Goal: Task Accomplishment & Management: Use online tool/utility

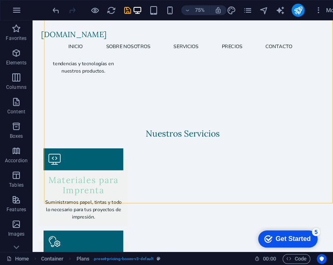
scroll to position [1148, 0]
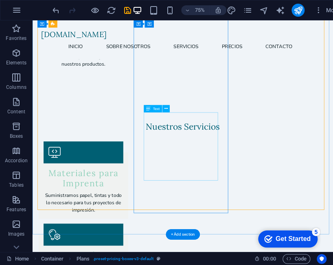
drag, startPoint x: 245, startPoint y: 195, endPoint x: 252, endPoint y: 202, distance: 9.5
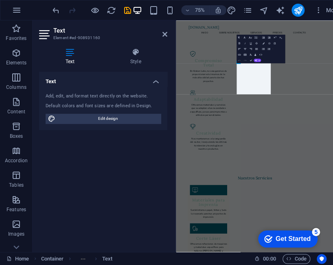
scroll to position [1457, 0]
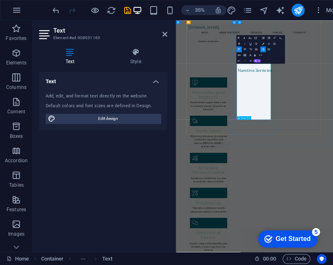
drag, startPoint x: 414, startPoint y: 293, endPoint x: 351, endPoint y: 308, distance: 64.5
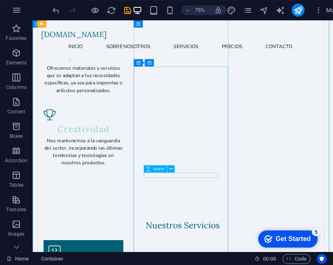
scroll to position [1061, 0]
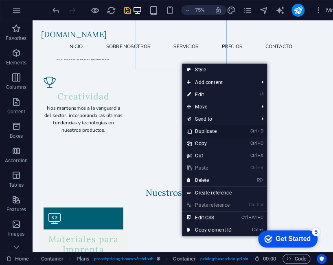
drag, startPoint x: 203, startPoint y: 127, endPoint x: 227, endPoint y: 143, distance: 28.2
click at [203, 127] on link "Ctrl D Duplicate" at bounding box center [209, 131] width 55 height 12
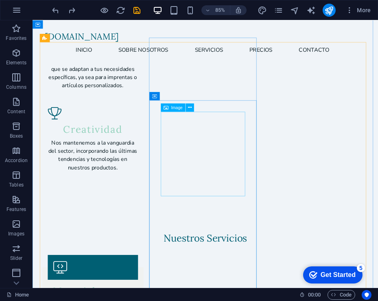
scroll to position [980, 0]
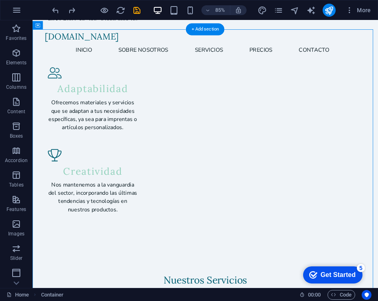
drag, startPoint x: 207, startPoint y: 97, endPoint x: 323, endPoint y: 221, distance: 170.5
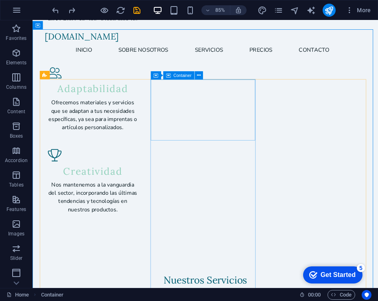
click at [187, 74] on span "Container" at bounding box center [182, 75] width 18 height 4
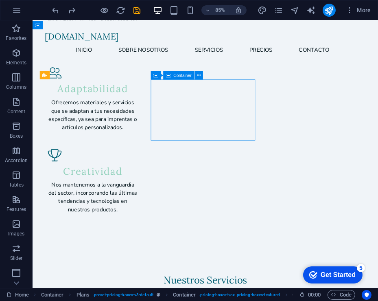
click at [167, 73] on icon at bounding box center [168, 75] width 5 height 8
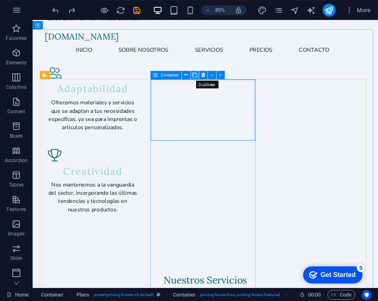
click at [195, 74] on icon at bounding box center [194, 74] width 5 height 7
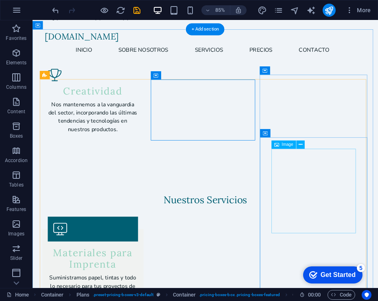
scroll to position [882, 0]
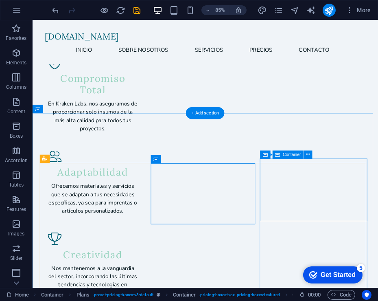
drag, startPoint x: 378, startPoint y: 186, endPoint x: 373, endPoint y: 189, distance: 5.1
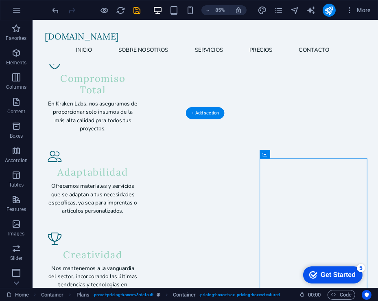
drag, startPoint x: 308, startPoint y: 178, endPoint x: 318, endPoint y: 228, distance: 51.6
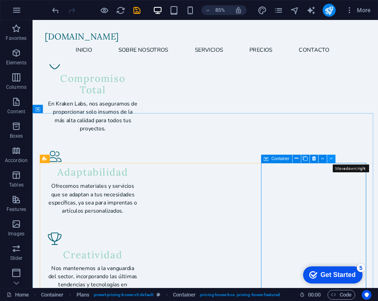
click at [330, 158] on icon at bounding box center [331, 158] width 3 height 7
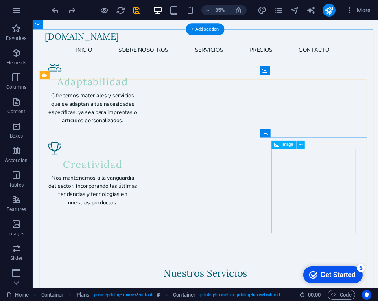
scroll to position [980, 0]
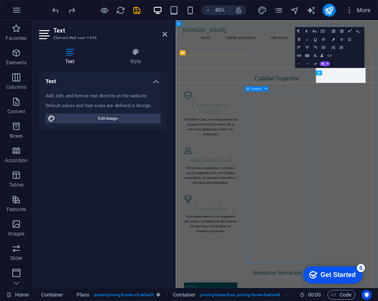
scroll to position [1179, 0]
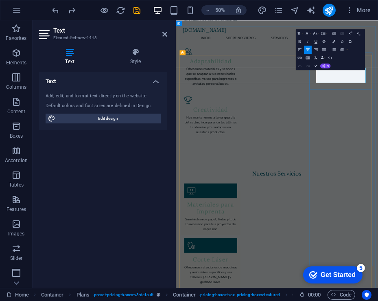
drag, startPoint x: 491, startPoint y: 127, endPoint x: 452, endPoint y: 127, distance: 39.5
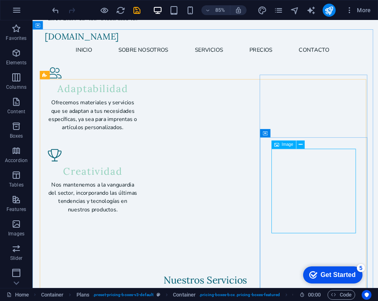
click at [284, 145] on span "Image" at bounding box center [287, 144] width 11 height 4
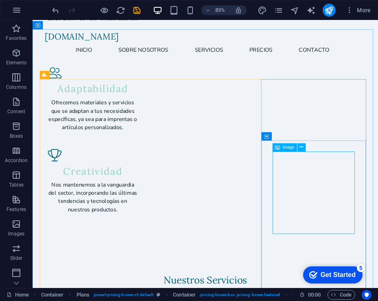
click at [296, 147] on div "Image" at bounding box center [285, 147] width 25 height 8
click at [298, 147] on button at bounding box center [301, 147] width 8 height 8
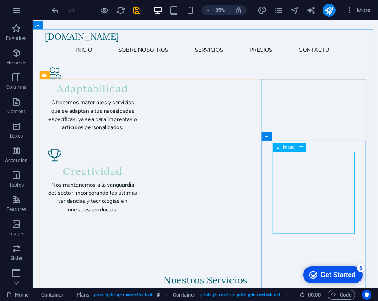
click at [276, 144] on icon at bounding box center [277, 147] width 5 height 8
click at [288, 147] on span "Image" at bounding box center [288, 147] width 11 height 4
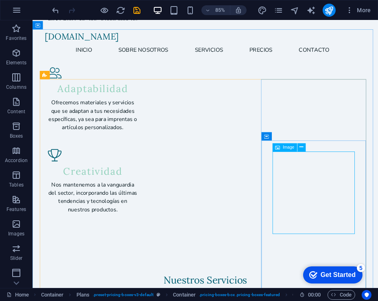
click at [289, 147] on span "Image" at bounding box center [288, 147] width 11 height 4
drag, startPoint x: 289, startPoint y: 147, endPoint x: 218, endPoint y: 254, distance: 128.0
click at [289, 147] on span "Image" at bounding box center [288, 147] width 11 height 4
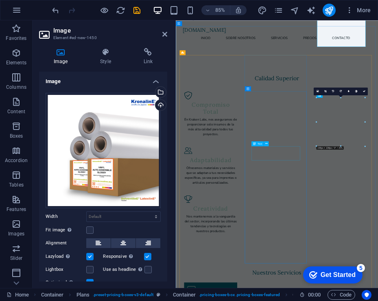
scroll to position [1179, 0]
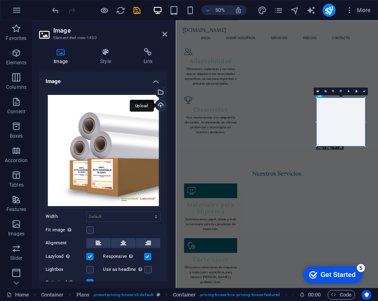
click at [156, 101] on div "Upload" at bounding box center [160, 106] width 12 height 12
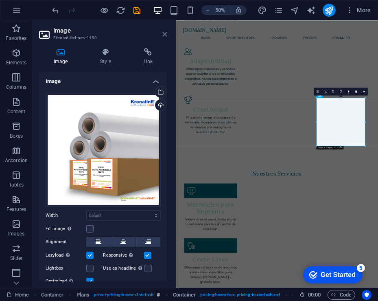
drag, startPoint x: 162, startPoint y: 32, endPoint x: 178, endPoint y: 41, distance: 18.4
click at [162, 32] on icon at bounding box center [164, 34] width 5 height 7
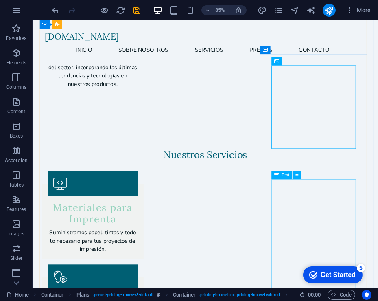
scroll to position [1128, 0]
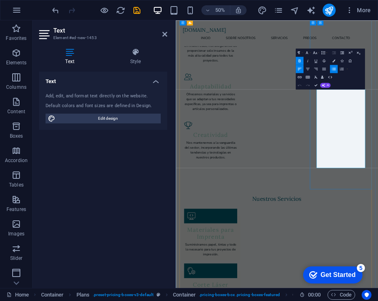
scroll to position [1327, 0]
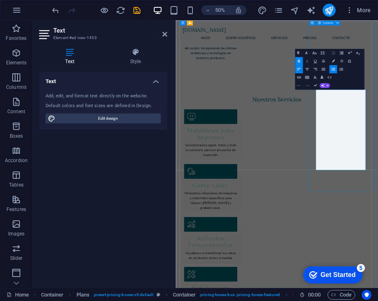
drag, startPoint x: 499, startPoint y: 296, endPoint x: 448, endPoint y: 212, distance: 98.5
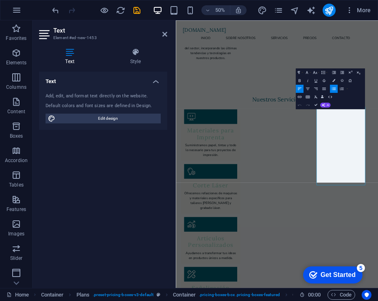
scroll to position [1292, 0]
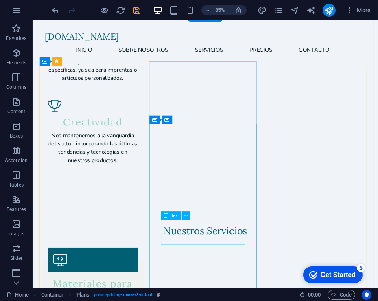
scroll to position [996, 0]
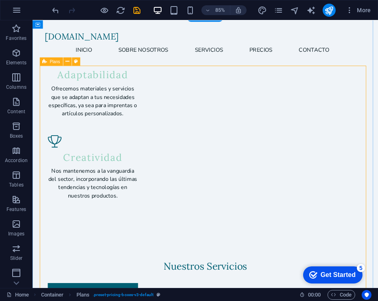
drag, startPoint x: 138, startPoint y: 175, endPoint x: 139, endPoint y: 200, distance: 24.4
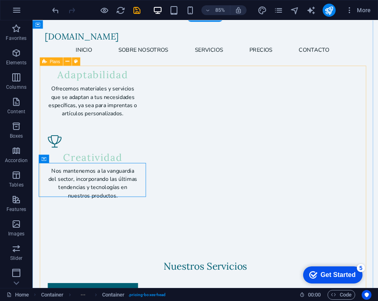
drag, startPoint x: 122, startPoint y: 189, endPoint x: 124, endPoint y: 136, distance: 52.9
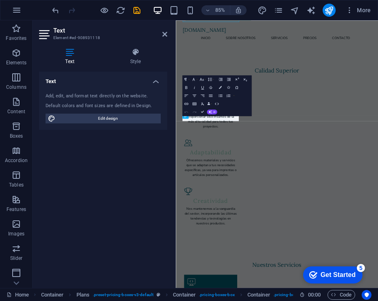
scroll to position [1194, 0]
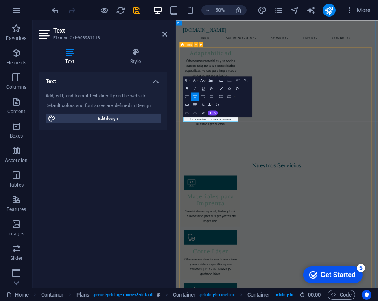
drag, startPoint x: 274, startPoint y: 96, endPoint x: 443, endPoint y: 90, distance: 168.6
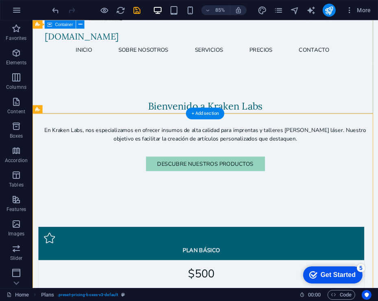
scroll to position [173, 0]
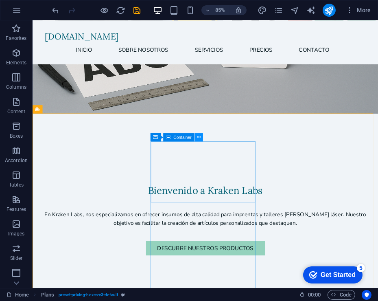
click at [197, 136] on icon at bounding box center [199, 136] width 4 height 7
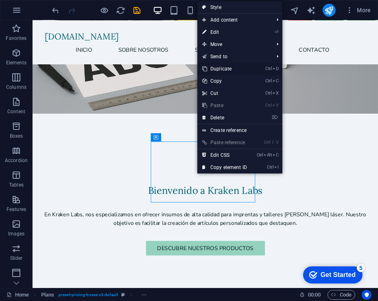
click at [219, 68] on link "Ctrl D Duplicate" at bounding box center [224, 69] width 55 height 12
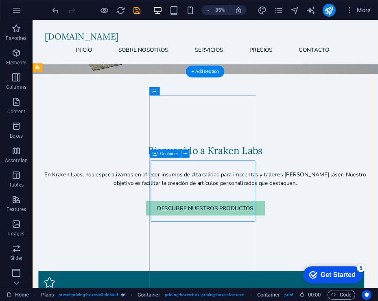
scroll to position [223, 0]
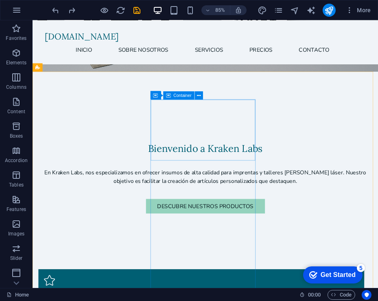
click at [176, 93] on span "Container" at bounding box center [182, 95] width 18 height 4
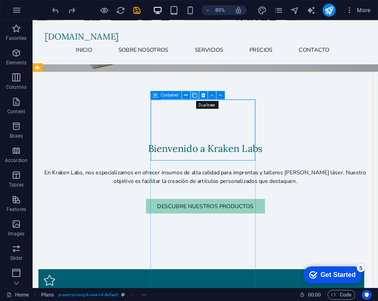
click at [195, 93] on icon at bounding box center [194, 95] width 5 height 7
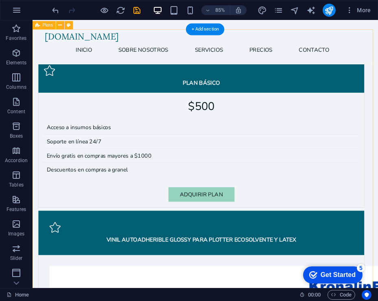
scroll to position [272, 0]
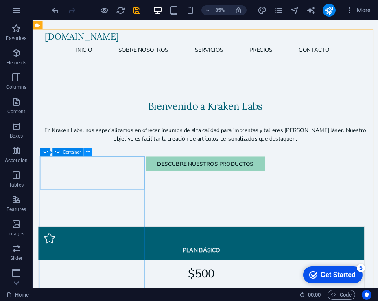
click at [88, 153] on icon at bounding box center [88, 152] width 4 height 7
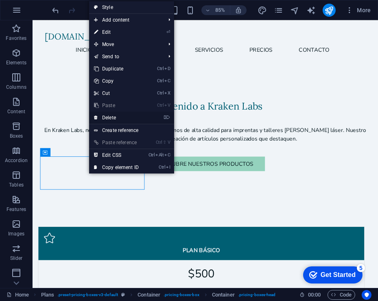
click at [130, 114] on link "⌦ Delete" at bounding box center [116, 118] width 55 height 12
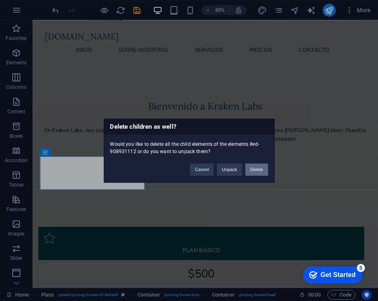
drag, startPoint x: 257, startPoint y: 168, endPoint x: 262, endPoint y: 170, distance: 5.4
click at [257, 168] on button "Delete" at bounding box center [256, 169] width 23 height 12
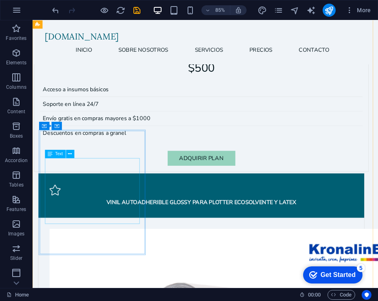
scroll to position [321, 0]
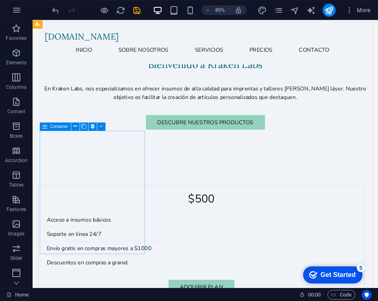
click at [52, 125] on span "Container" at bounding box center [59, 127] width 18 height 4
click at [91, 126] on icon at bounding box center [93, 126] width 4 height 7
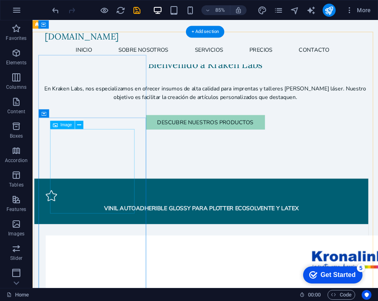
scroll to position [223, 0]
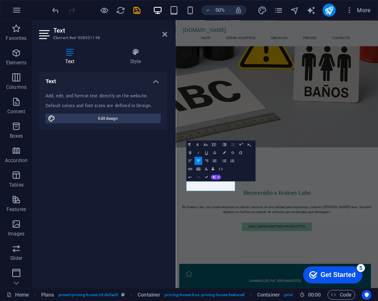
scroll to position [232, 0]
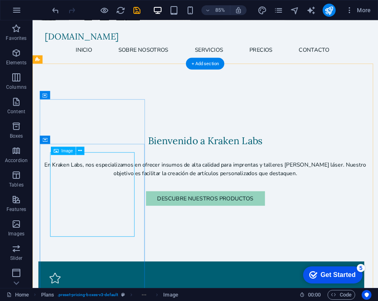
click at [60, 149] on div "Image" at bounding box center [63, 151] width 25 height 8
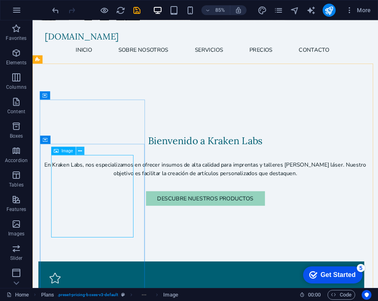
click at [80, 152] on icon at bounding box center [81, 150] width 4 height 7
click at [63, 151] on span "Image" at bounding box center [66, 151] width 11 height 4
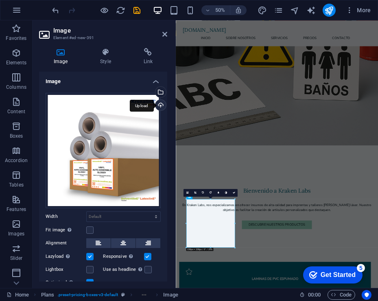
click at [159, 101] on div "Upload" at bounding box center [160, 106] width 12 height 12
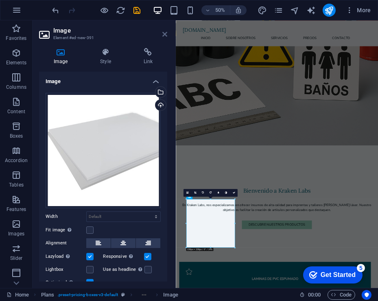
drag, startPoint x: 162, startPoint y: 33, endPoint x: 133, endPoint y: 141, distance: 111.9
click at [162, 33] on icon at bounding box center [164, 34] width 5 height 7
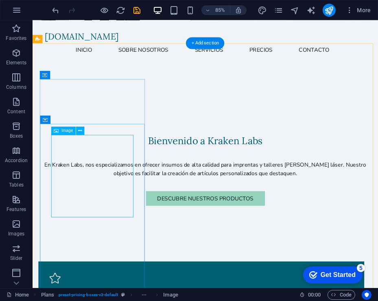
scroll to position [282, 0]
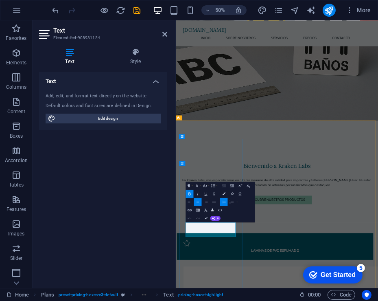
drag, startPoint x: 222, startPoint y: 442, endPoint x: 283, endPoint y: 440, distance: 61.5
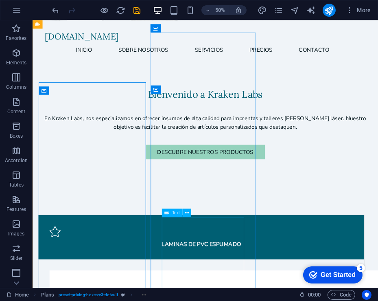
scroll to position [301, 0]
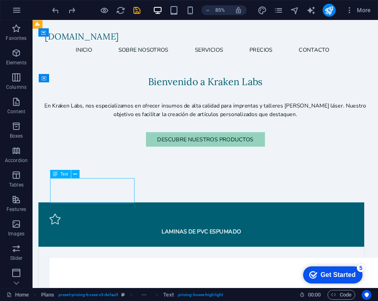
click at [81, 177] on div "Text" at bounding box center [67, 174] width 34 height 9
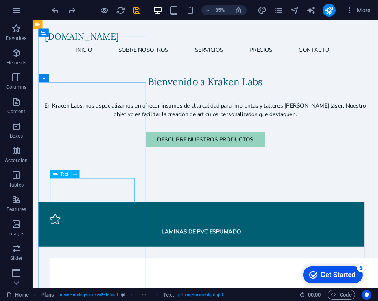
drag, startPoint x: 59, startPoint y: 188, endPoint x: 83, endPoint y: 178, distance: 25.5
click at [82, 177] on div "Text" at bounding box center [67, 174] width 34 height 9
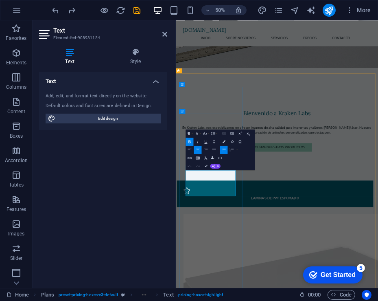
scroll to position [376, 0]
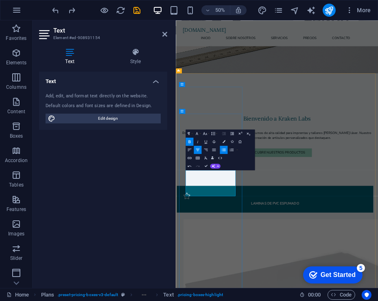
drag, startPoint x: 267, startPoint y: 334, endPoint x: 215, endPoint y: 335, distance: 52.5
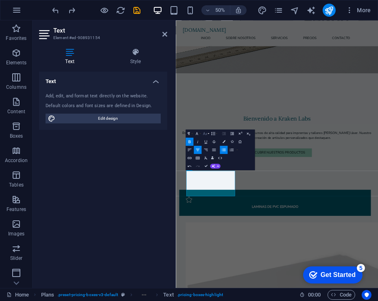
click at [203, 133] on icon "button" at bounding box center [205, 133] width 5 height 5
click at [203, 153] on link "24" at bounding box center [201, 151] width 15 height 6
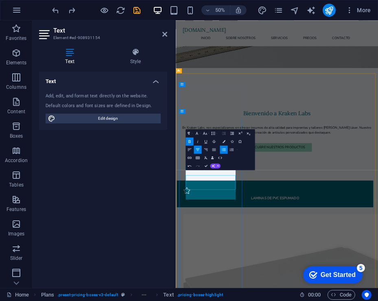
scroll to position [376, 0]
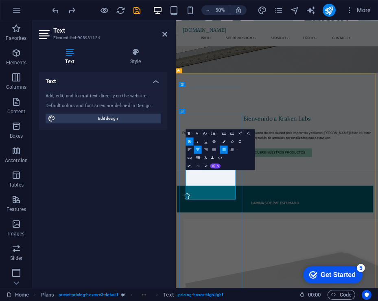
drag, startPoint x: 259, startPoint y: 333, endPoint x: 224, endPoint y: 332, distance: 35.0
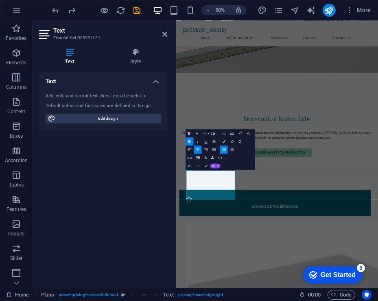
click at [203, 134] on icon "button" at bounding box center [205, 133] width 4 height 3
click at [201, 145] on link "18" at bounding box center [201, 145] width 15 height 6
click at [209, 134] on button "Font Size" at bounding box center [207, 134] width 8 height 8
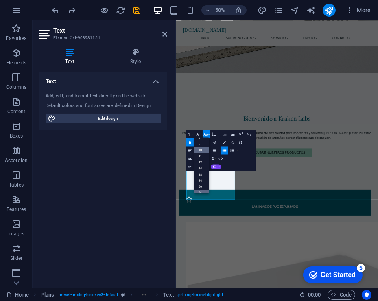
scroll to position [0, 0]
click at [202, 164] on link "12" at bounding box center [202, 166] width 15 height 6
click at [207, 135] on icon "button" at bounding box center [205, 133] width 5 height 5
click at [199, 149] on link "18" at bounding box center [202, 150] width 15 height 6
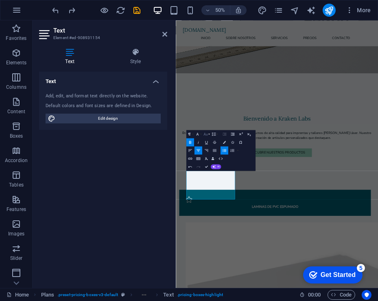
click at [207, 131] on icon "button" at bounding box center [205, 133] width 5 height 5
click at [204, 140] on link "14" at bounding box center [202, 140] width 15 height 6
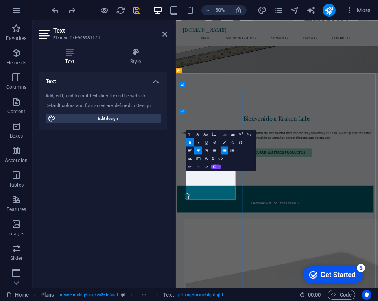
drag, startPoint x: 234, startPoint y: 359, endPoint x: 267, endPoint y: 358, distance: 33.4
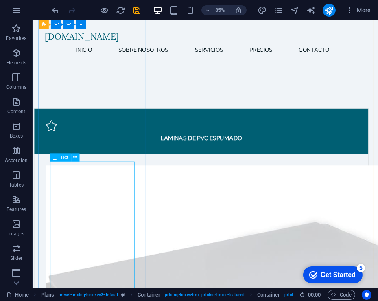
scroll to position [425, 0]
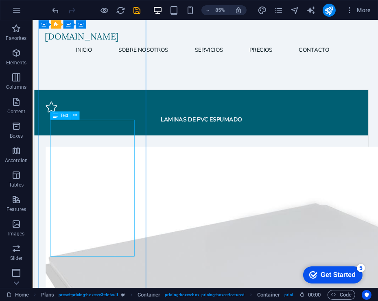
drag, startPoint x: 101, startPoint y: 215, endPoint x: 104, endPoint y: 269, distance: 54.2
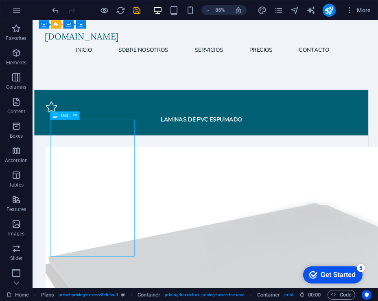
drag, startPoint x: 93, startPoint y: 274, endPoint x: 61, endPoint y: 201, distance: 80.2
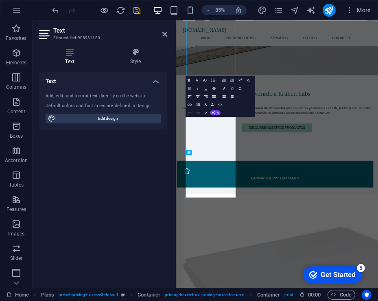
scroll to position [548, 0]
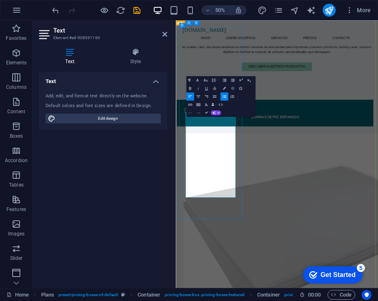
drag, startPoint x: 197, startPoint y: 267, endPoint x: 246, endPoint y: 350, distance: 95.6
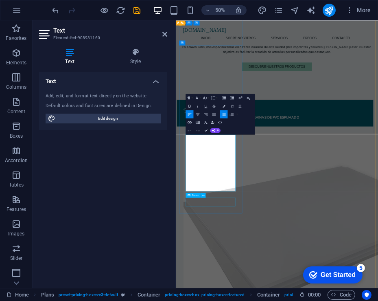
scroll to position [531, 0]
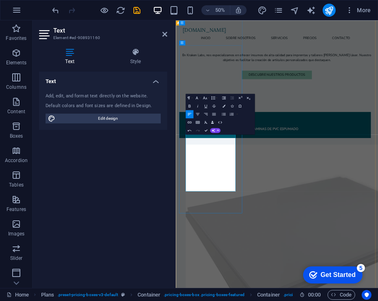
drag, startPoint x: 245, startPoint y: 287, endPoint x: 183, endPoint y: 281, distance: 62.5
copy strong "1.524 x 50 m"
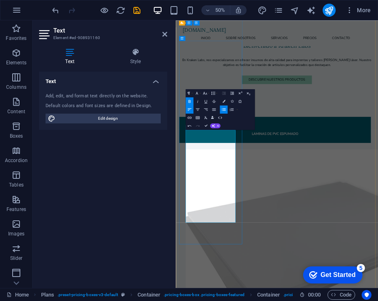
scroll to position [521, 0]
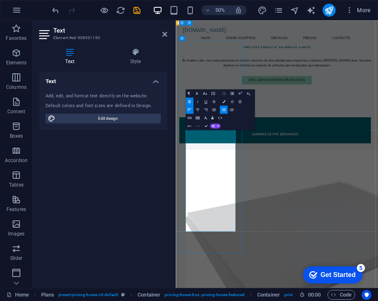
drag, startPoint x: 205, startPoint y: 276, endPoint x: 217, endPoint y: 276, distance: 11.8
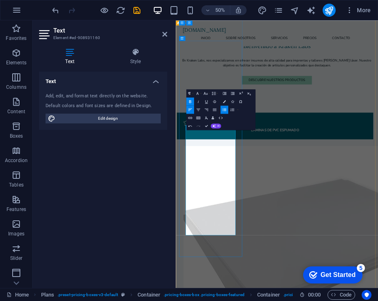
drag, startPoint x: 226, startPoint y: 278, endPoint x: 244, endPoint y: 278, distance: 17.5
drag, startPoint x: 247, startPoint y: 299, endPoint x: 203, endPoint y: 290, distance: 44.9
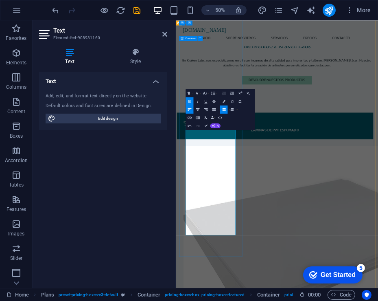
drag, startPoint x: 247, startPoint y: 313, endPoint x: 188, endPoint y: 310, distance: 59.9
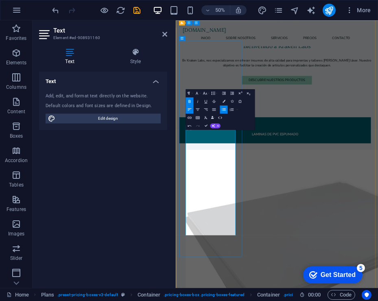
drag, startPoint x: 201, startPoint y: 329, endPoint x: 243, endPoint y: 331, distance: 41.6
drag, startPoint x: 247, startPoint y: 346, endPoint x: 189, endPoint y: 357, distance: 58.8
drag, startPoint x: 225, startPoint y: 351, endPoint x: 192, endPoint y: 351, distance: 33.4
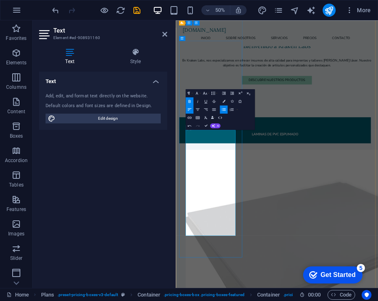
copy strong "6 m m"
drag, startPoint x: 206, startPoint y: 366, endPoint x: 198, endPoint y: 366, distance: 8.1
drag, startPoint x: 256, startPoint y: 455, endPoint x: 168, endPoint y: 472, distance: 90.2
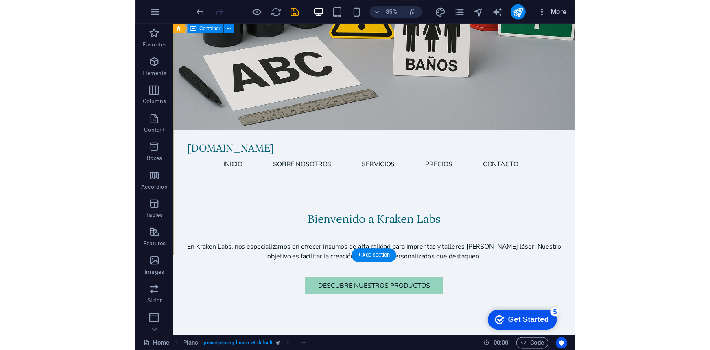
scroll to position [28, 0]
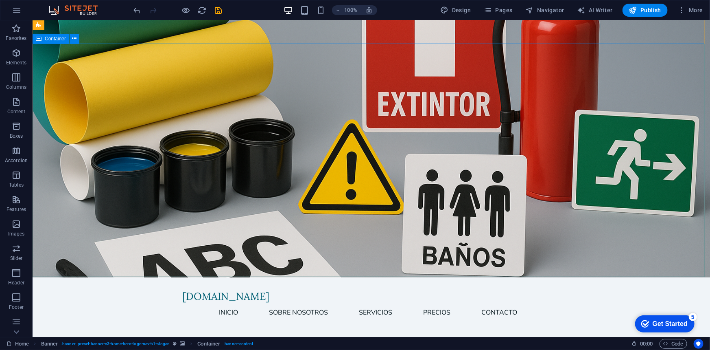
click at [625, 15] on button "Publish" at bounding box center [645, 10] width 45 height 13
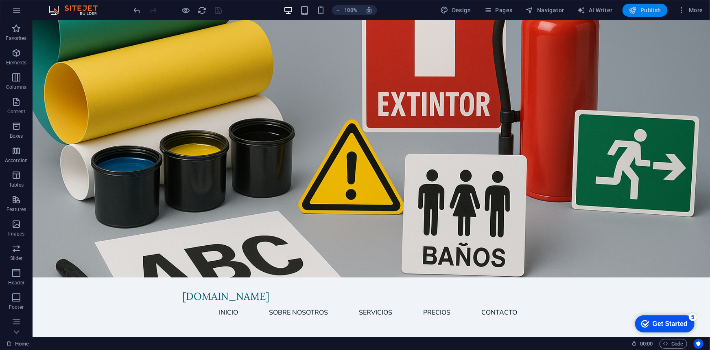
click at [625, 10] on span "Publish" at bounding box center [645, 10] width 32 height 8
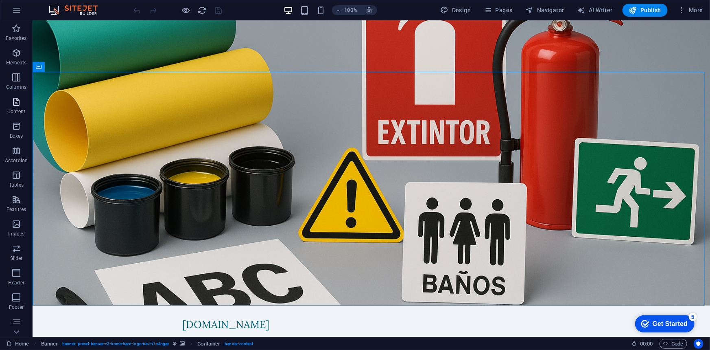
click at [10, 101] on span "Content" at bounding box center [16, 107] width 33 height 20
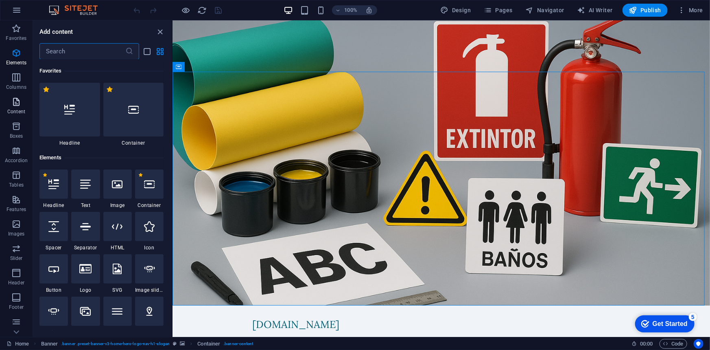
scroll to position [1424, 0]
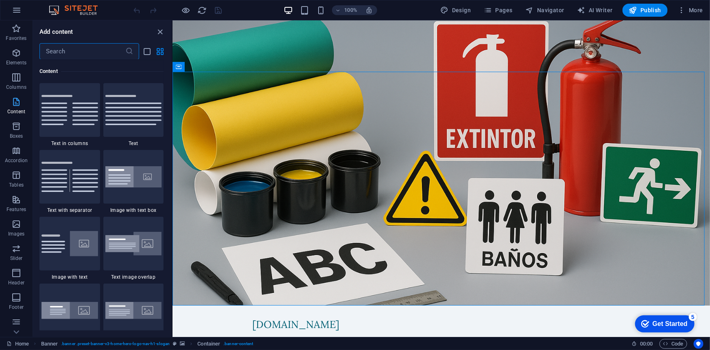
click at [10, 101] on span "Content" at bounding box center [16, 107] width 33 height 20
drag, startPoint x: 160, startPoint y: 33, endPoint x: 128, endPoint y: 13, distance: 38.0
click at [160, 33] on icon "close panel" at bounding box center [160, 31] width 9 height 9
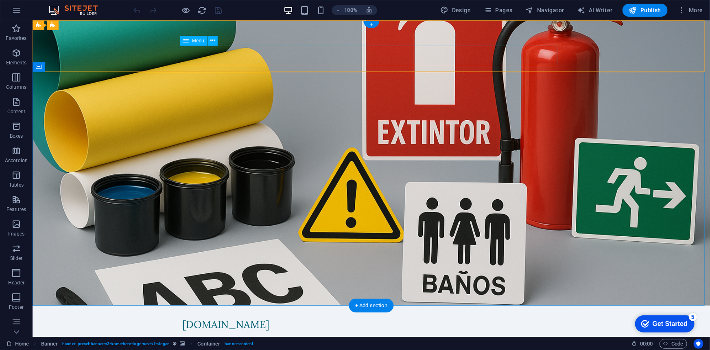
click at [230, 330] on nav "Inicio Sobre Nosotros Servicios Precios Contacto" at bounding box center [371, 340] width 378 height 20
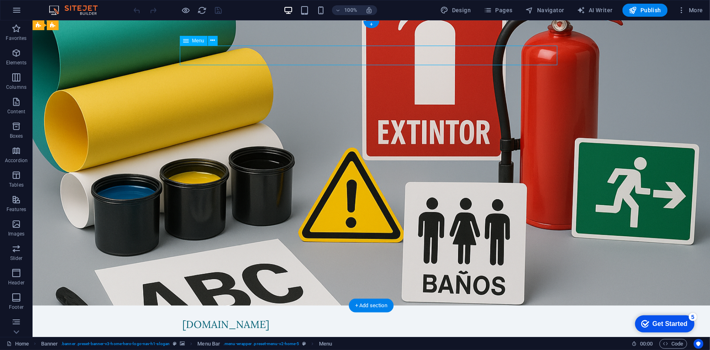
click at [280, 330] on nav "Inicio Sobre Nosotros Servicios Precios Contacto" at bounding box center [371, 340] width 378 height 20
click at [431, 330] on nav "Inicio Sobre Nosotros Servicios Precios Contacto" at bounding box center [371, 340] width 378 height 20
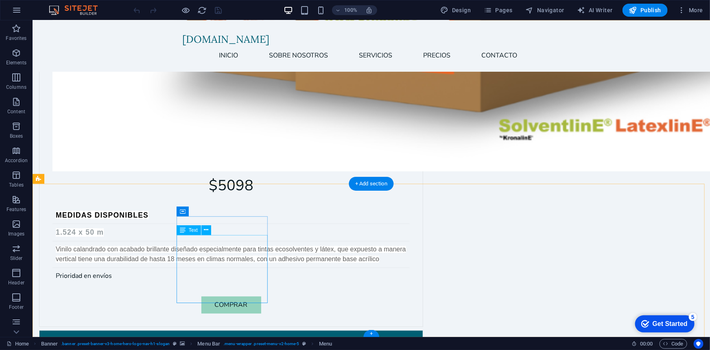
scroll to position [2244, 0]
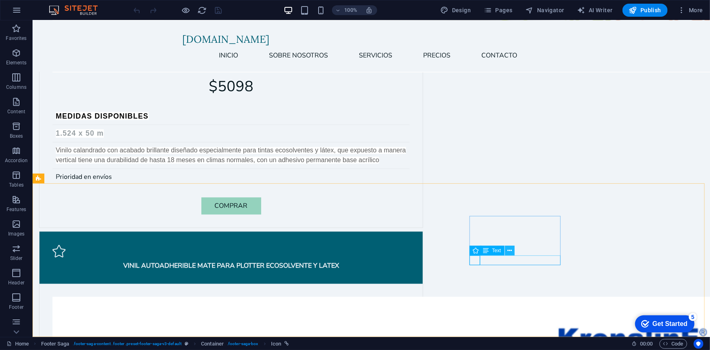
click at [509, 252] on icon at bounding box center [509, 250] width 4 height 9
click at [511, 249] on icon at bounding box center [509, 250] width 4 height 9
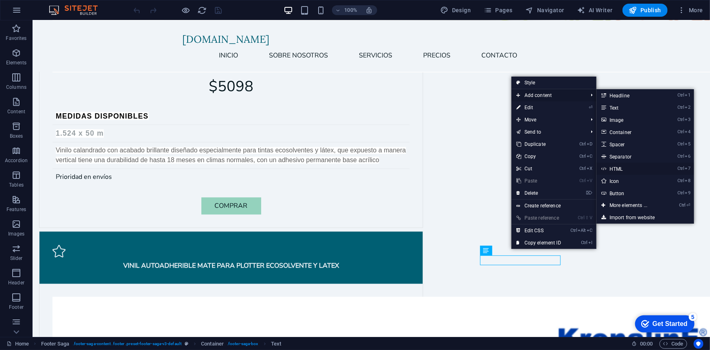
click at [626, 170] on link "Ctrl 7 HTML" at bounding box center [630, 168] width 67 height 12
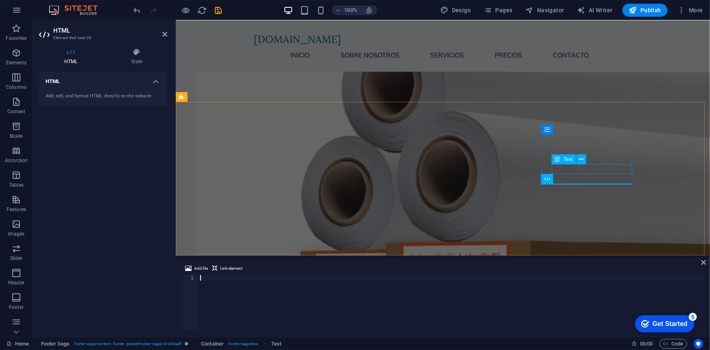
scroll to position [2252, 0]
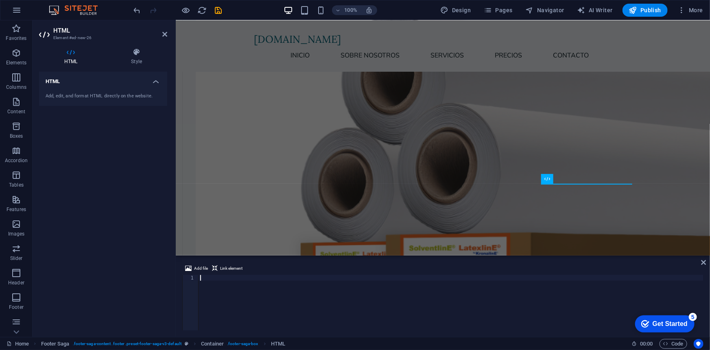
click at [81, 94] on div "Add, edit, and format HTML directly on the website." at bounding box center [103, 96] width 115 height 7
click at [113, 82] on h4 "HTML" at bounding box center [103, 79] width 128 height 15
click at [150, 79] on h4 "HTML" at bounding box center [103, 82] width 128 height 20
click at [72, 49] on icon at bounding box center [70, 52] width 63 height 8
click at [63, 33] on h2 "HTML" at bounding box center [110, 30] width 114 height 7
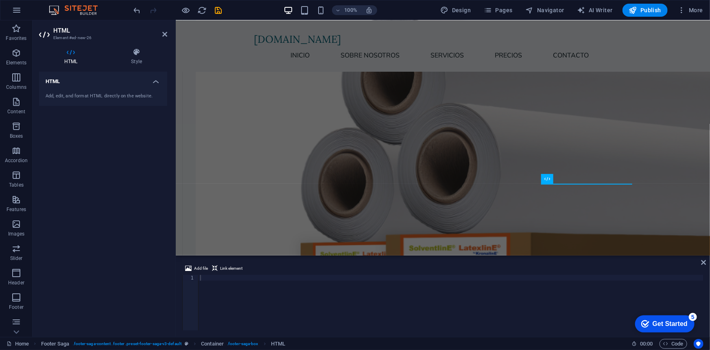
click at [60, 52] on icon at bounding box center [70, 52] width 63 height 8
click at [72, 54] on icon at bounding box center [70, 52] width 63 height 8
drag, startPoint x: 652, startPoint y: 267, endPoint x: 649, endPoint y: 256, distance: 11.6
click at [653, 267] on div "Add file Link element" at bounding box center [442, 269] width 521 height 12
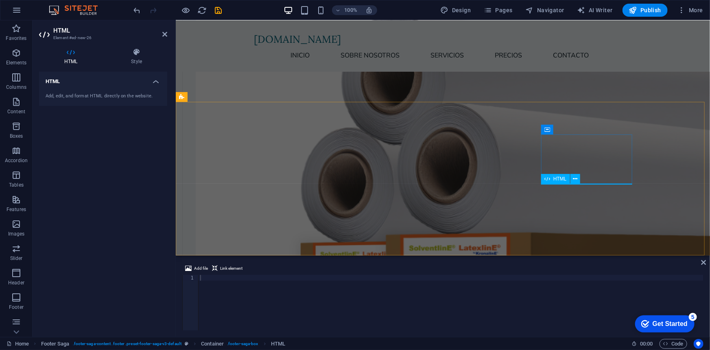
click at [558, 178] on span "HTML" at bounding box center [559, 178] width 13 height 5
click at [575, 176] on icon at bounding box center [575, 179] width 4 height 9
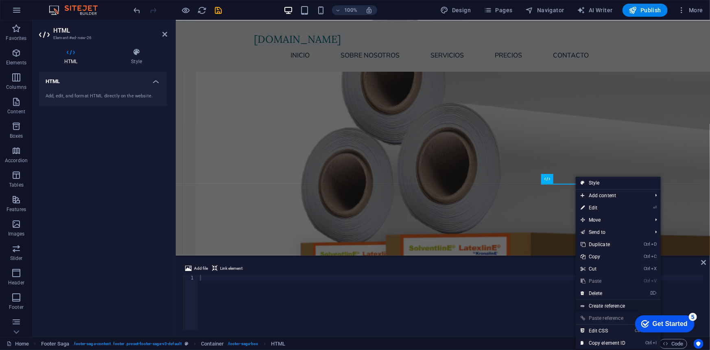
click at [591, 308] on link "Create reference" at bounding box center [618, 306] width 85 height 12
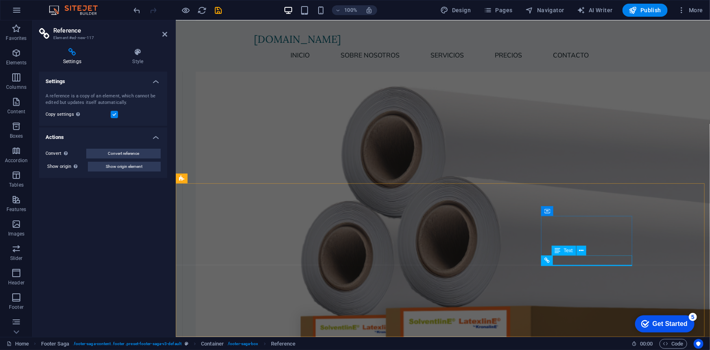
scroll to position [2244, 0]
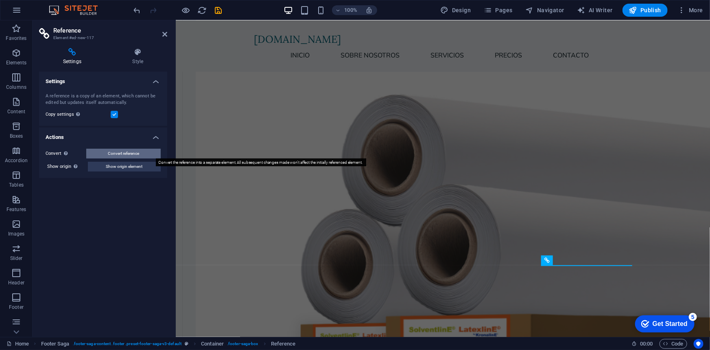
click at [120, 152] on span "Convert reference" at bounding box center [123, 154] width 31 height 10
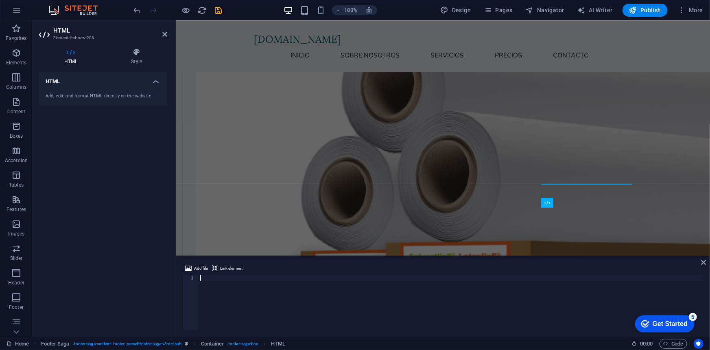
scroll to position [2252, 0]
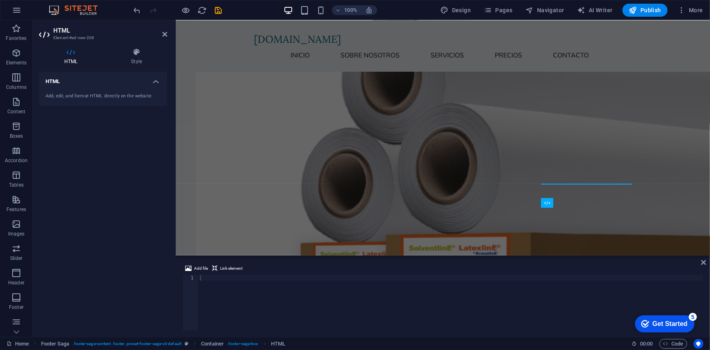
click at [108, 93] on div "Add, edit, and format HTML directly on the website." at bounding box center [103, 96] width 128 height 20
click at [79, 76] on h4 "HTML" at bounding box center [103, 79] width 128 height 15
click at [84, 84] on h4 "HTML" at bounding box center [103, 82] width 128 height 20
click at [84, 97] on div "Add, edit, and format HTML directly on the website." at bounding box center [103, 96] width 115 height 7
click at [46, 96] on div "Add, edit, and format HTML directly on the website." at bounding box center [103, 96] width 115 height 7
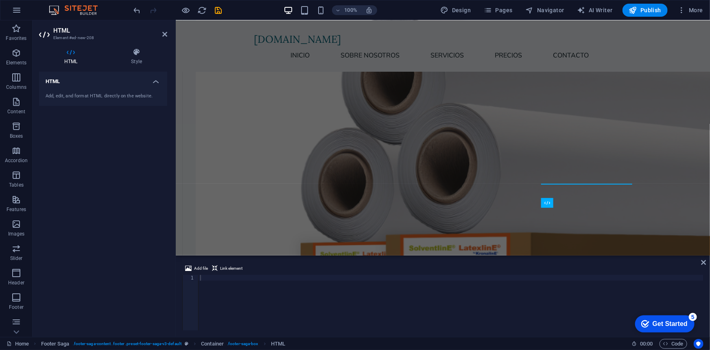
click at [73, 50] on icon at bounding box center [70, 52] width 63 height 8
click at [164, 34] on icon at bounding box center [164, 34] width 5 height 7
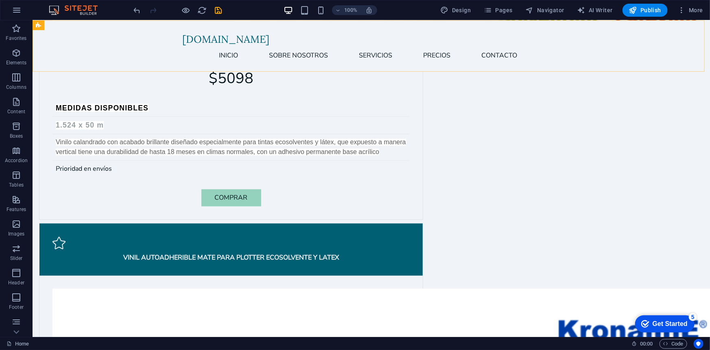
scroll to position [2244, 0]
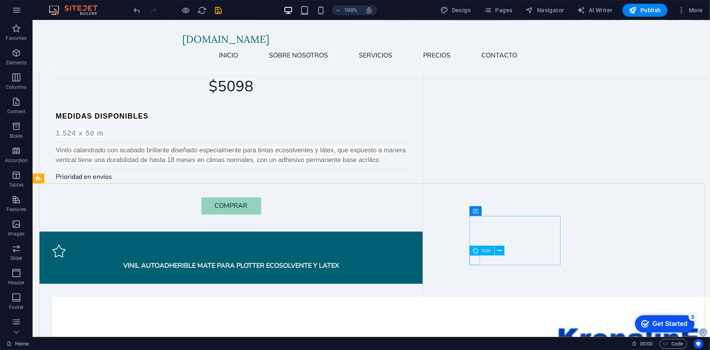
click at [483, 252] on span "Icon" at bounding box center [486, 250] width 9 height 5
click at [501, 251] on icon at bounding box center [499, 250] width 4 height 9
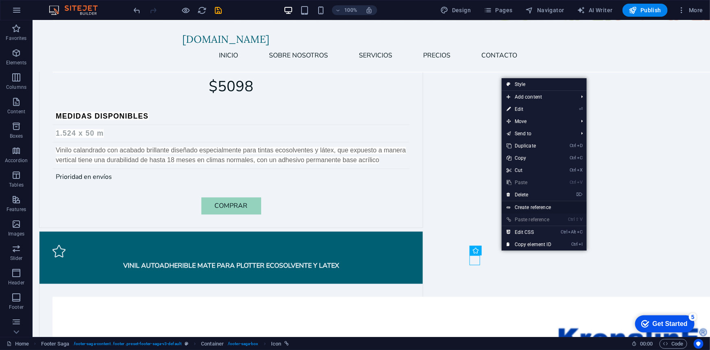
click at [545, 206] on link "Create reference" at bounding box center [544, 207] width 85 height 12
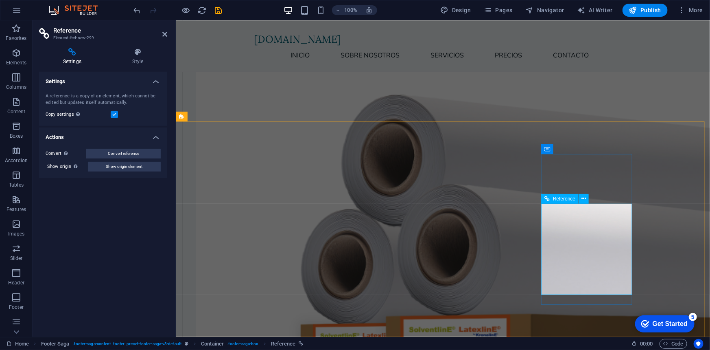
scroll to position [2306, 0]
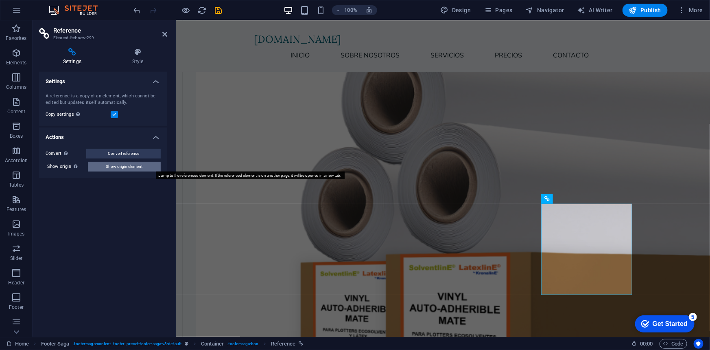
click at [125, 168] on span "Show origin element" at bounding box center [124, 167] width 37 height 10
select select "xMidYMid"
select select "px"
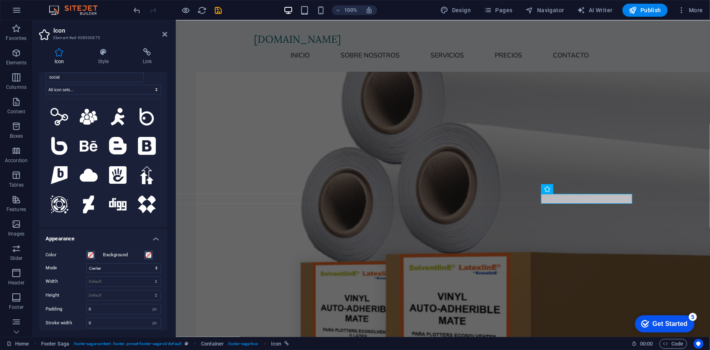
scroll to position [0, 0]
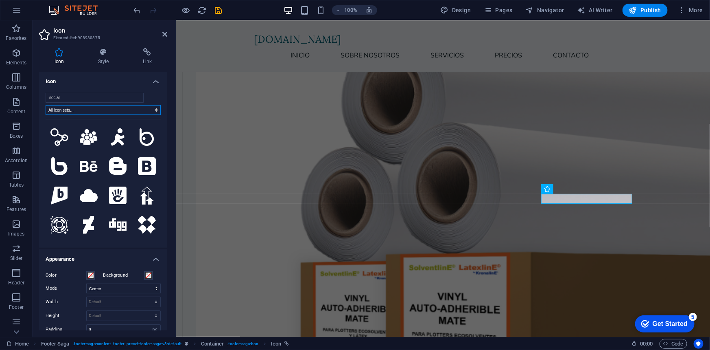
click at [124, 107] on select "All icon sets... IcoFont Ionicons FontAwesome Brands FontAwesome Duotone FontAw…" at bounding box center [103, 110] width 115 height 10
click at [146, 61] on h4 "Link" at bounding box center [147, 56] width 40 height 17
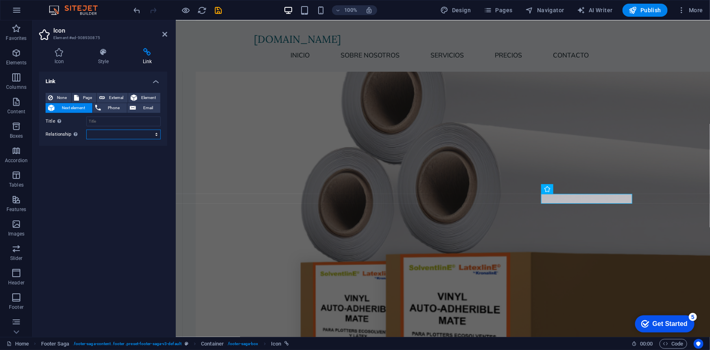
click at [112, 131] on select "alternate author bookmark external help license next nofollow noreferrer noopen…" at bounding box center [123, 134] width 74 height 10
click at [119, 92] on div "None Page External Element Next element Phone Email Page Home Subpage Legal Not…" at bounding box center [103, 115] width 128 height 59
click at [118, 93] on span "External" at bounding box center [116, 98] width 18 height 10
select select "blank"
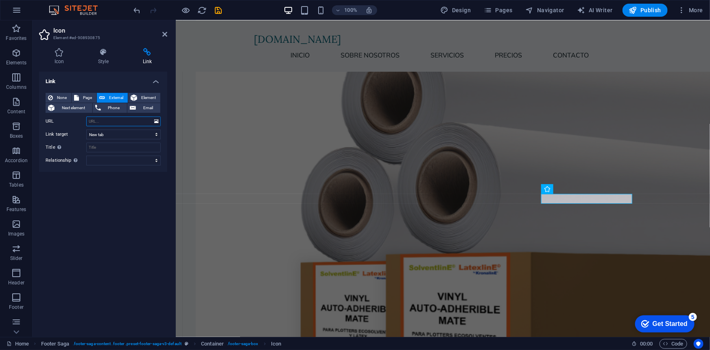
paste input "https://www.instagram.com/krakenlabsmx"
type input "https://www.instagram.com/krakenlabsmx"
click at [85, 173] on div "Link None Page External Element Next element Phone Email Page Home Subpage Lega…" at bounding box center [103, 201] width 128 height 258
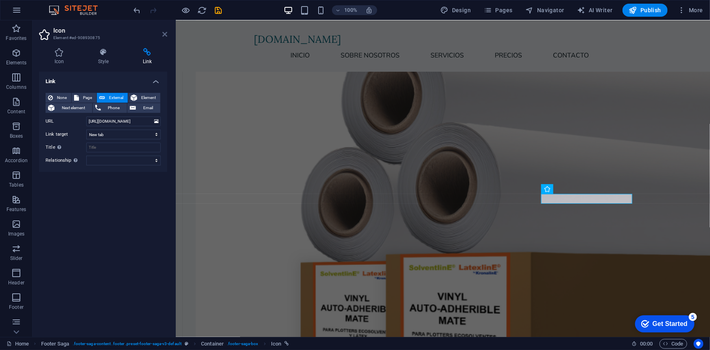
click at [167, 33] on icon at bounding box center [164, 34] width 5 height 7
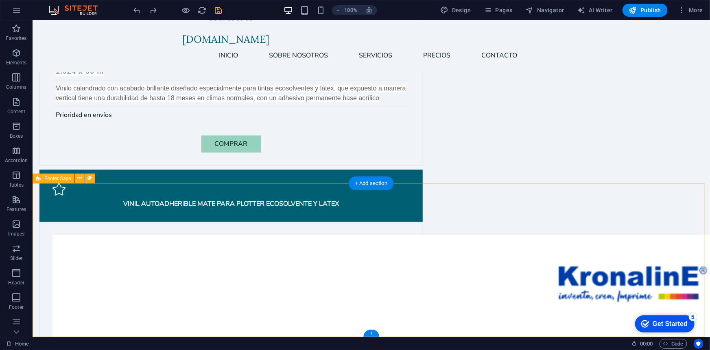
scroll to position [2244, 0]
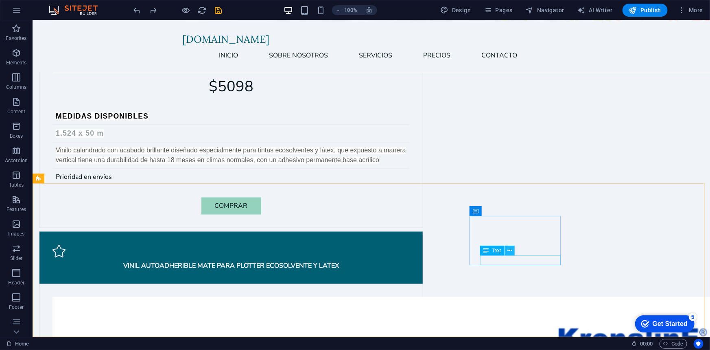
click at [511, 250] on icon at bounding box center [509, 250] width 4 height 9
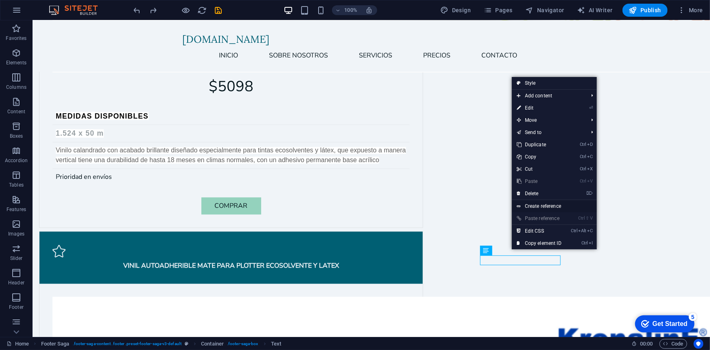
click at [553, 203] on link "Create reference" at bounding box center [554, 206] width 85 height 12
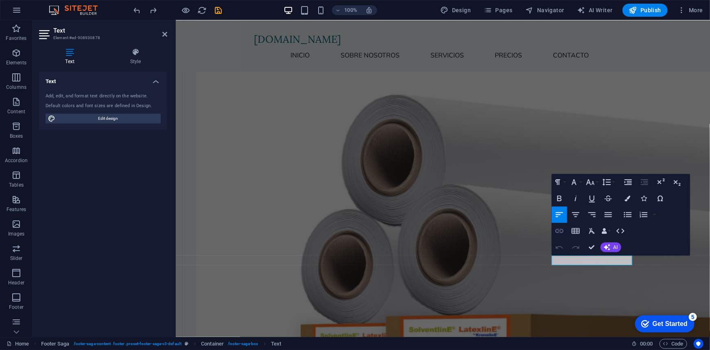
click at [562, 232] on icon "button" at bounding box center [560, 231] width 8 height 4
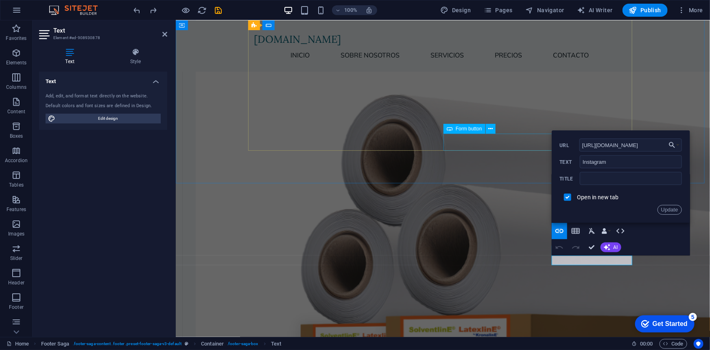
drag, startPoint x: 827, startPoint y: 166, endPoint x: 489, endPoint y: 144, distance: 339.3
paste input "krakenlabsmx"
type input "https://www.instagram.com/krakenlabsmx"
click at [661, 212] on button "Update" at bounding box center [670, 210] width 24 height 10
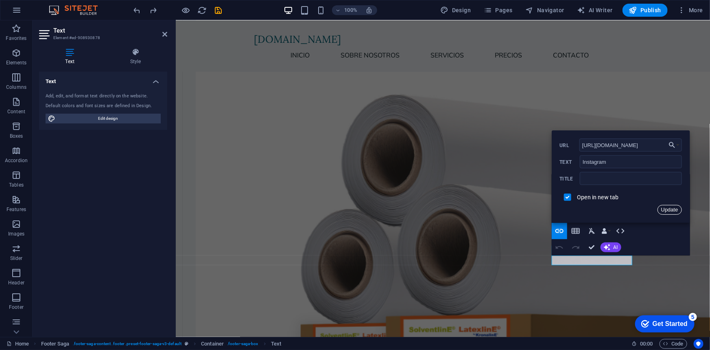
scroll to position [0, 0]
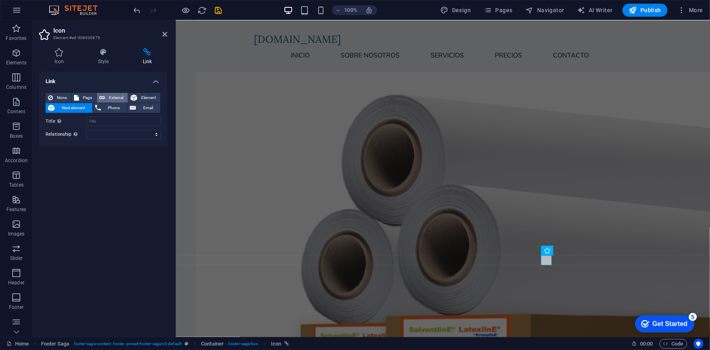
click at [122, 97] on span "External" at bounding box center [116, 98] width 18 height 10
select select "blank"
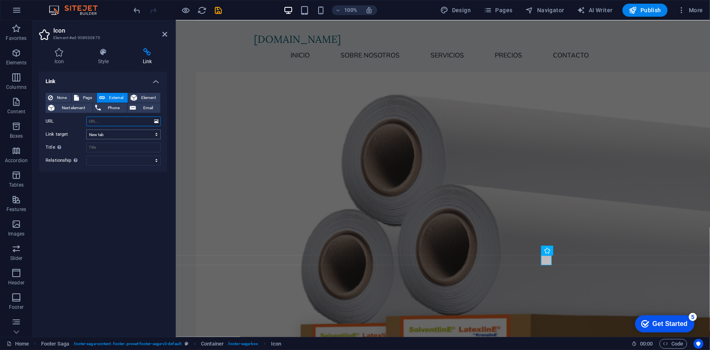
paste input "https://www.instagram.com/krakenlabsmx"
type input "https://www.instagram.com/krakenlabsmx"
click at [165, 32] on icon at bounding box center [164, 34] width 5 height 7
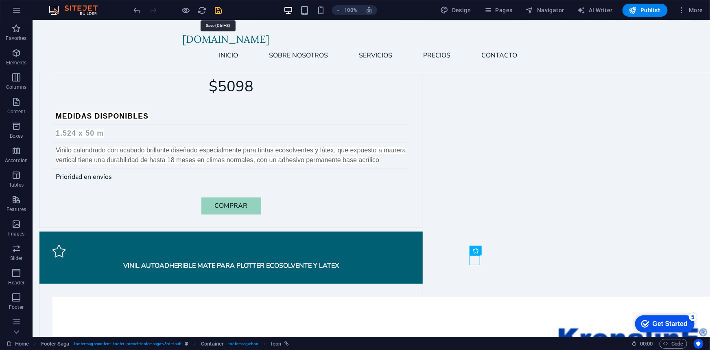
click at [222, 9] on icon "save" at bounding box center [218, 10] width 9 height 9
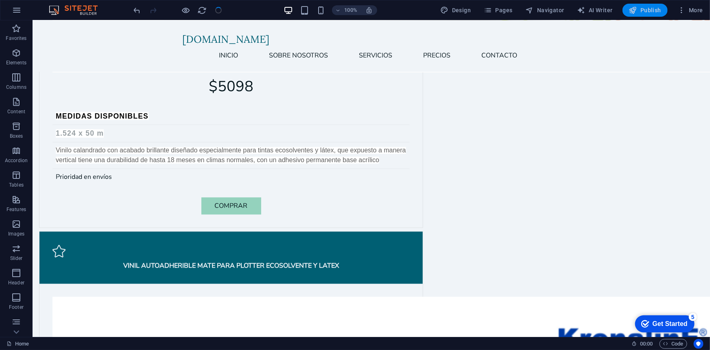
click at [0, 0] on span "Publish" at bounding box center [0, 0] width 0 height 0
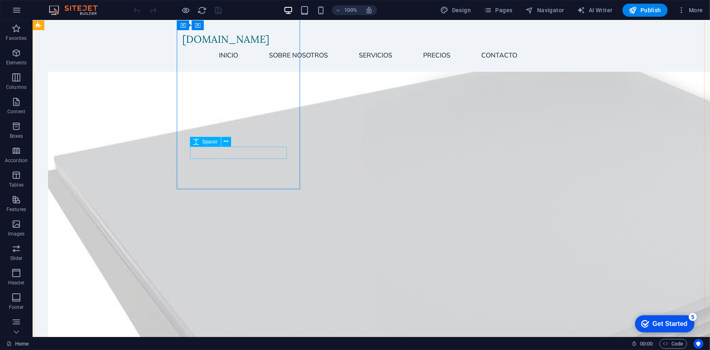
scroll to position [641, 0]
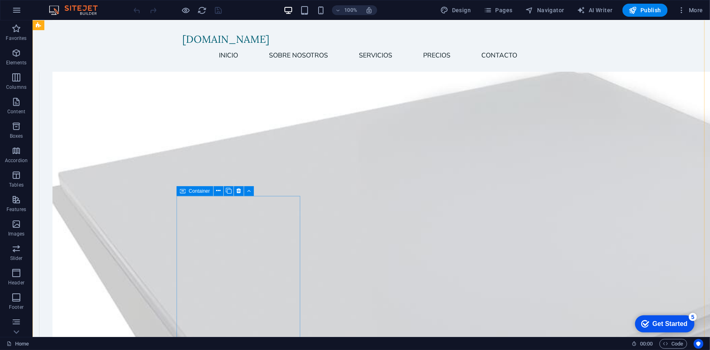
click at [236, 189] on button at bounding box center [239, 191] width 10 height 10
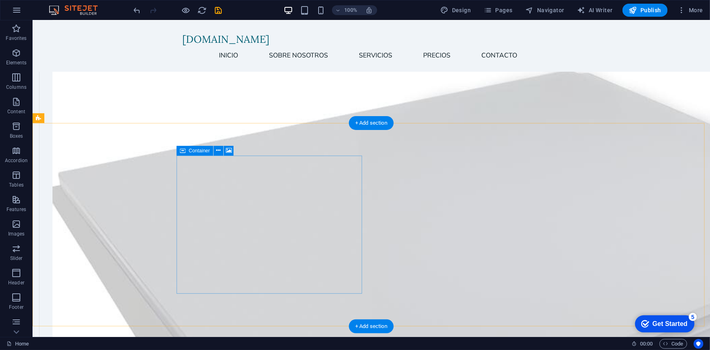
scroll to position [740, 0]
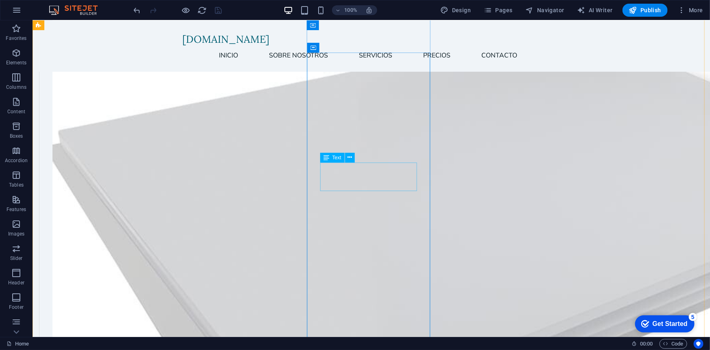
scroll to position [691, 0]
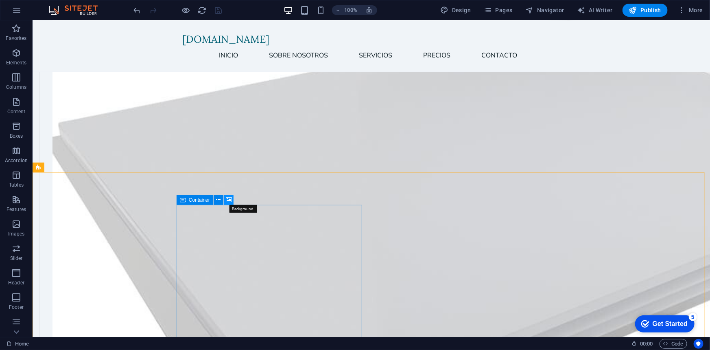
drag, startPoint x: 232, startPoint y: 199, endPoint x: 117, endPoint y: 208, distance: 115.1
click at [232, 199] on icon at bounding box center [229, 199] width 6 height 9
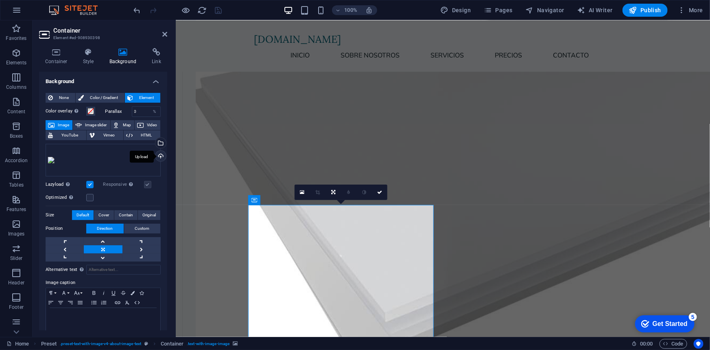
click at [158, 151] on div "Upload" at bounding box center [160, 157] width 12 height 12
click at [159, 151] on div "Upload" at bounding box center [160, 157] width 12 height 12
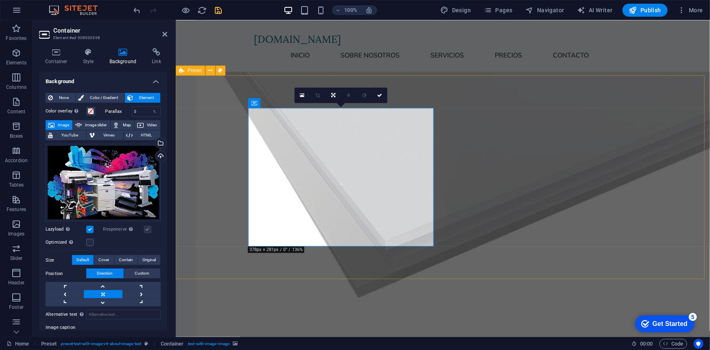
scroll to position [789, 0]
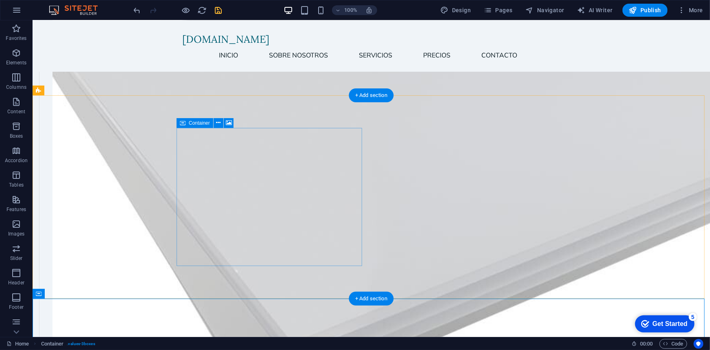
scroll to position [740, 0]
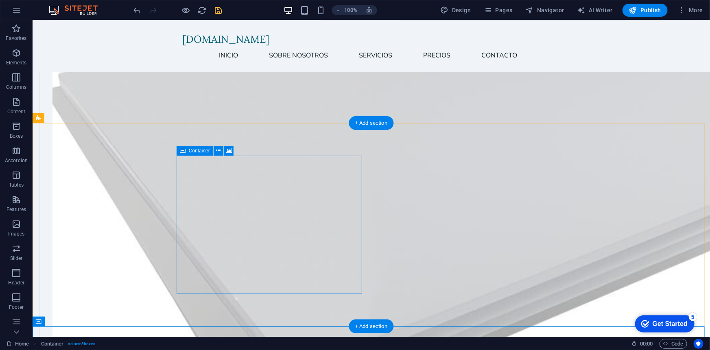
drag, startPoint x: 288, startPoint y: 197, endPoint x: 232, endPoint y: 194, distance: 56.6
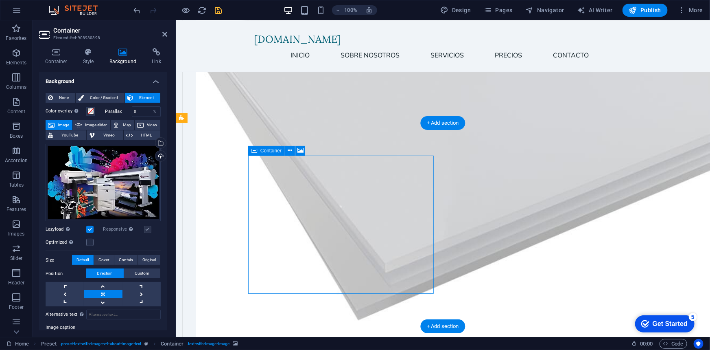
drag, startPoint x: 338, startPoint y: 181, endPoint x: 305, endPoint y: 191, distance: 34.5
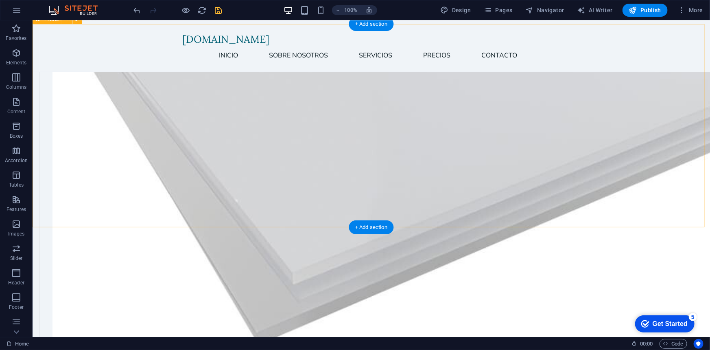
scroll to position [691, 0]
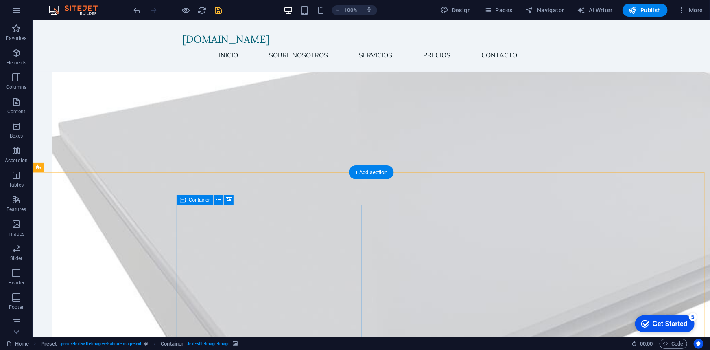
click at [225, 199] on button at bounding box center [229, 200] width 10 height 10
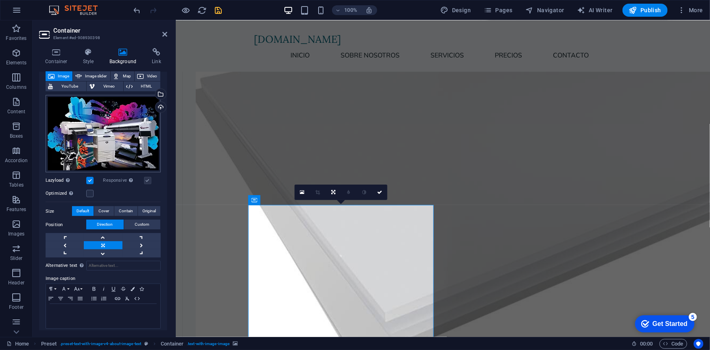
scroll to position [53, 0]
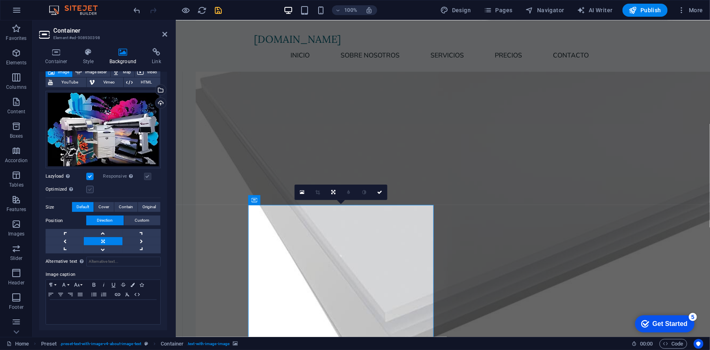
click at [90, 188] on label at bounding box center [89, 189] width 7 height 7
click at [0, 0] on input "Optimized Images are compressed to improve page speed." at bounding box center [0, 0] width 0 height 0
click at [90, 188] on label at bounding box center [89, 189] width 7 height 7
click at [0, 0] on input "Optimized Images are compressed to improve page speed." at bounding box center [0, 0] width 0 height 0
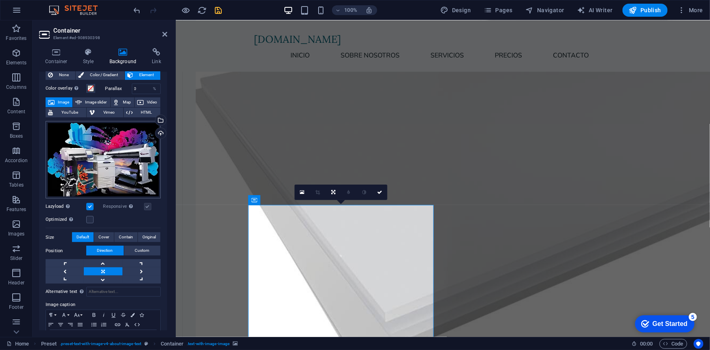
scroll to position [4, 0]
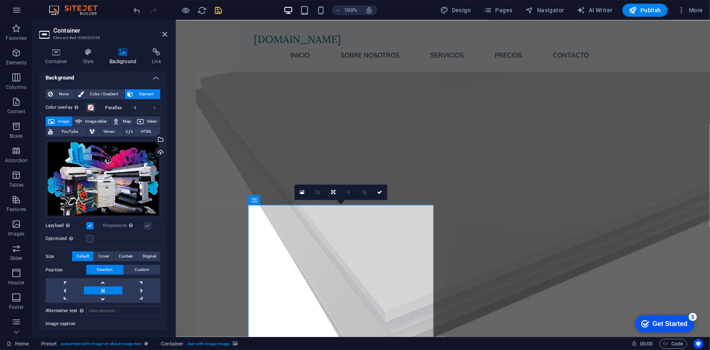
click at [93, 224] on label at bounding box center [89, 225] width 7 height 7
click at [0, 0] on input "Lazyload Loading images after the page loads improves page speed." at bounding box center [0, 0] width 0 height 0
click at [89, 222] on label at bounding box center [89, 225] width 7 height 7
click at [0, 0] on input "Lazyload Loading images after the page loads improves page speed." at bounding box center [0, 0] width 0 height 0
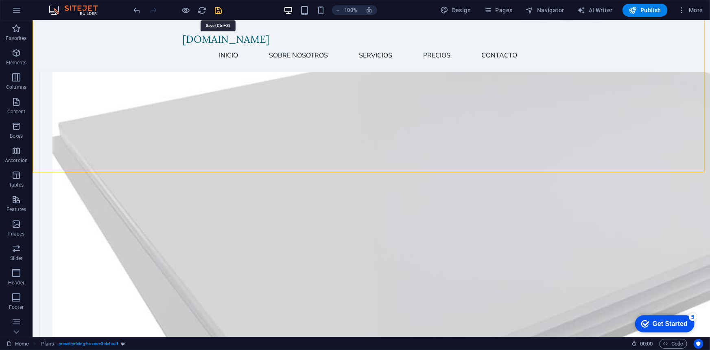
click at [217, 9] on icon "save" at bounding box center [218, 10] width 9 height 9
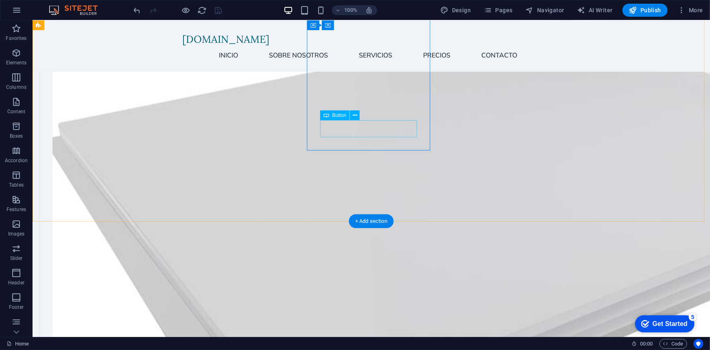
scroll to position [641, 0]
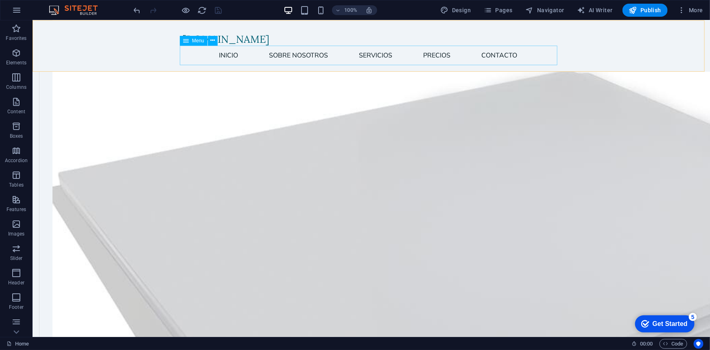
click at [385, 56] on nav "Inicio Sobre Nosotros Servicios Precios Contacto" at bounding box center [371, 55] width 378 height 20
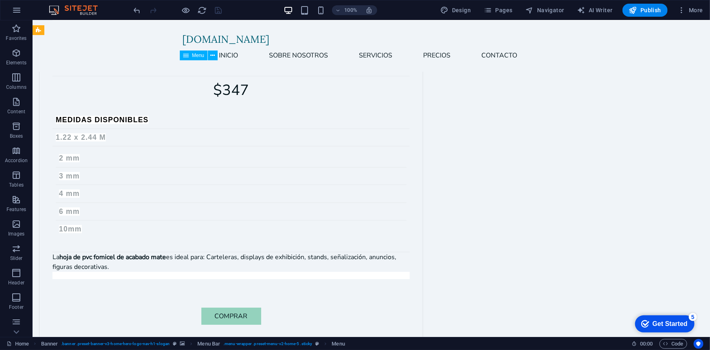
scroll to position [1135, 0]
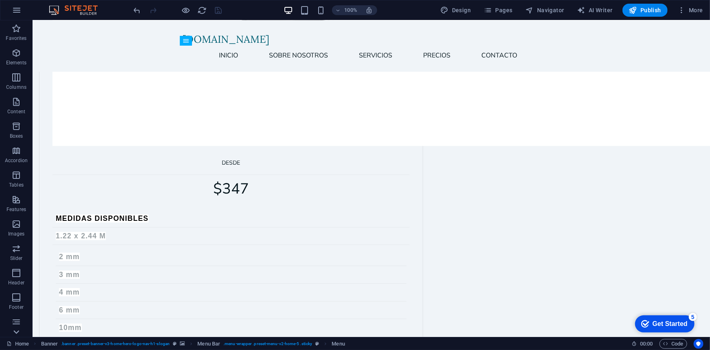
click at [15, 332] on icon at bounding box center [16, 331] width 11 height 11
drag, startPoint x: 15, startPoint y: 332, endPoint x: 15, endPoint y: 337, distance: 4.9
click at [15, 337] on section "Favorites Elements Columns Content Boxes Accordion Tables Features Images Slide…" at bounding box center [355, 178] width 710 height 316
click at [17, 321] on icon "button" at bounding box center [16, 321] width 10 height 10
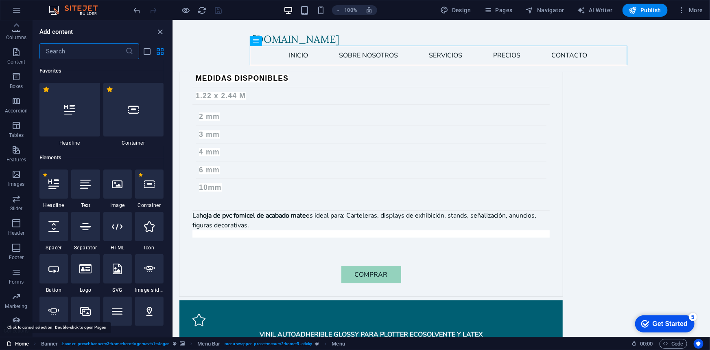
scroll to position [7448, 0]
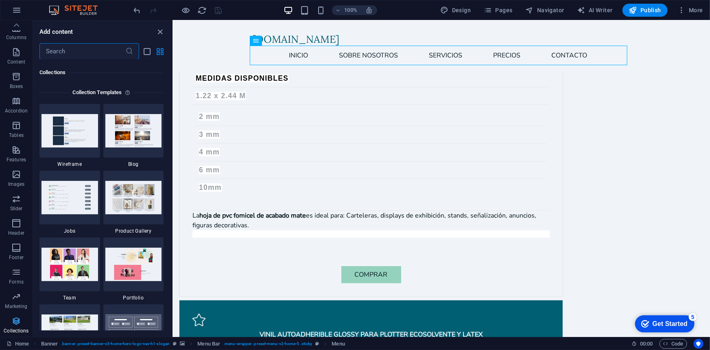
click at [17, 334] on span "Collections" at bounding box center [16, 326] width 33 height 20
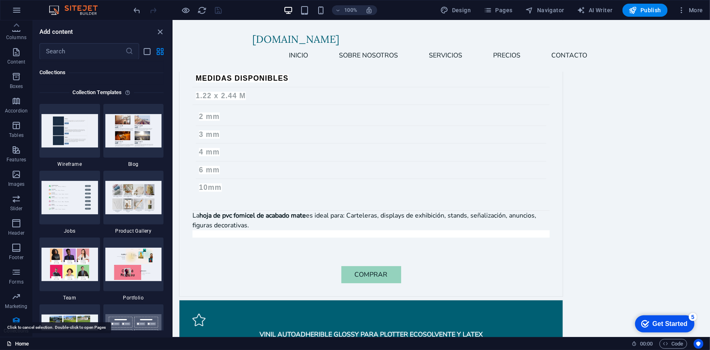
click at [17, 7] on icon "button" at bounding box center [17, 10] width 10 height 10
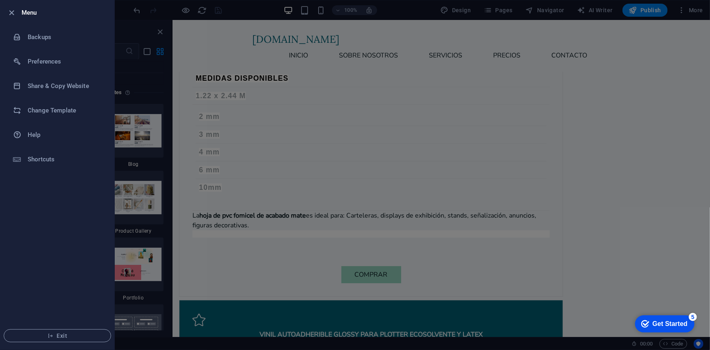
click at [216, 50] on div at bounding box center [355, 175] width 710 height 350
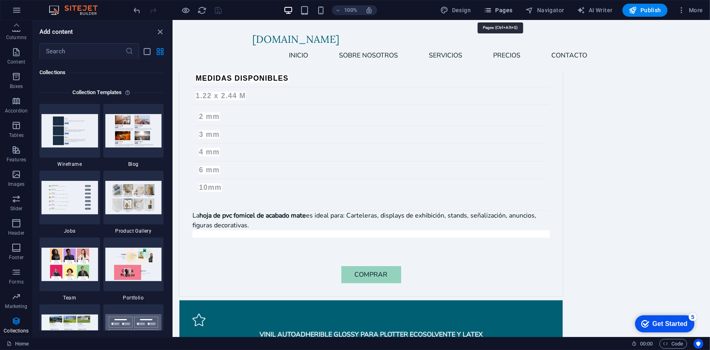
click at [493, 5] on button "Pages" at bounding box center [498, 10] width 35 height 13
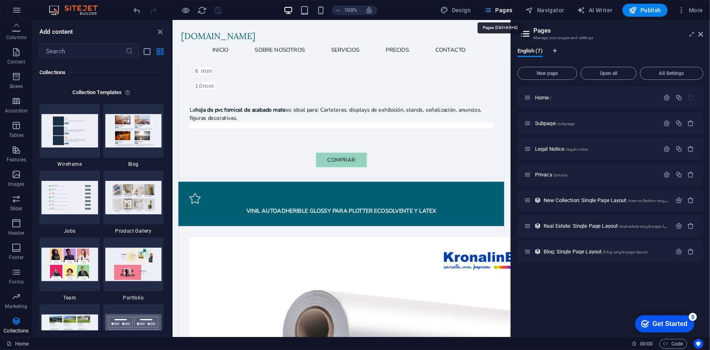
scroll to position [1193, 0]
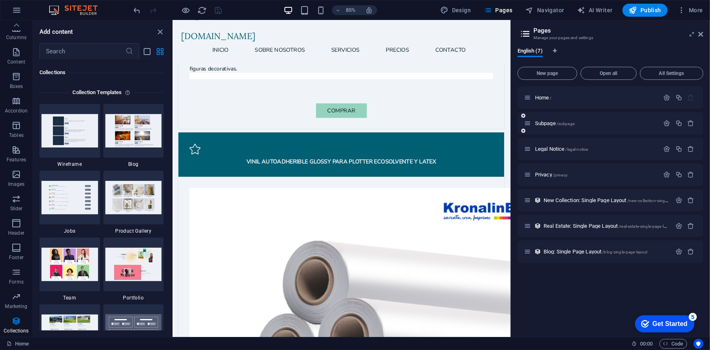
click at [645, 126] on div "Subpage /subpage" at bounding box center [592, 122] width 136 height 9
click at [645, 123] on p "Subpage /subpage" at bounding box center [596, 122] width 122 height 5
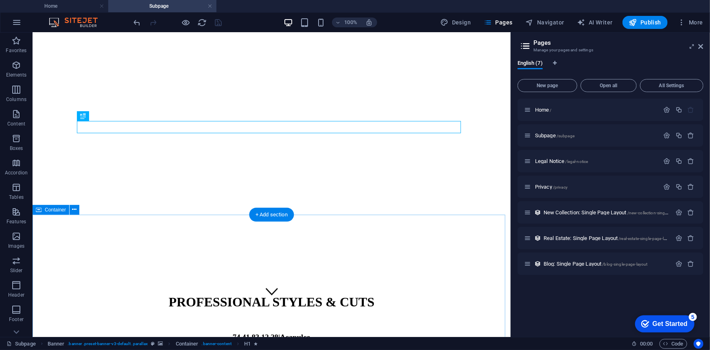
scroll to position [0, 0]
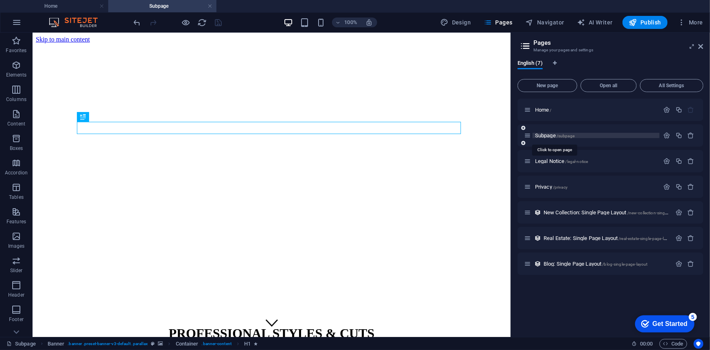
click at [547, 136] on span "Subpage /subpage" at bounding box center [554, 135] width 39 height 6
click at [574, 160] on span "/legal-notice" at bounding box center [577, 161] width 23 height 4
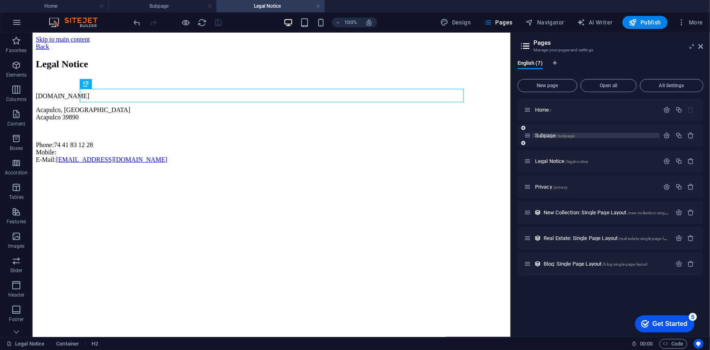
click at [542, 134] on span "Subpage /subpage" at bounding box center [554, 135] width 39 height 6
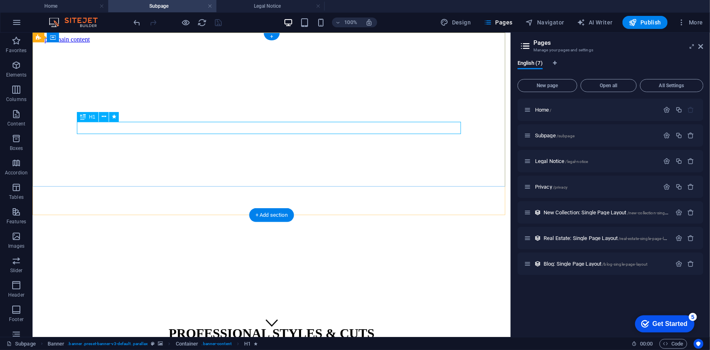
click at [276, 325] on div "PROFESSIONAL STYLES & CUTS" at bounding box center [271, 332] width 472 height 15
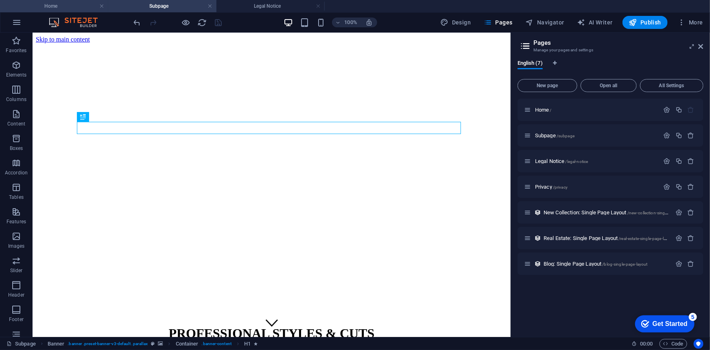
click at [73, 8] on h4 "Home" at bounding box center [54, 6] width 108 height 9
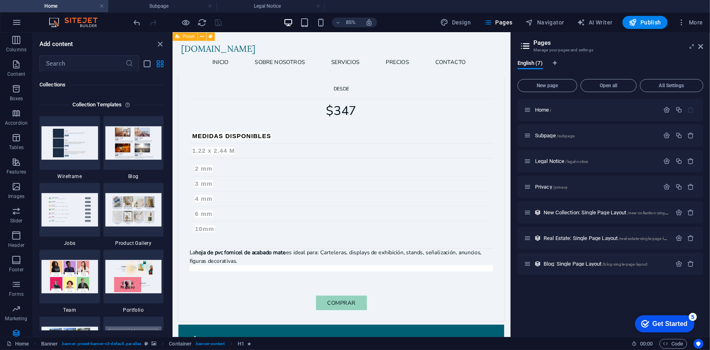
scroll to position [672, 0]
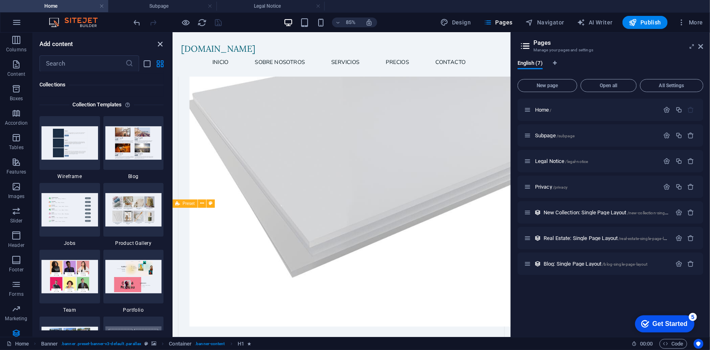
click at [160, 43] on icon "close panel" at bounding box center [160, 43] width 9 height 9
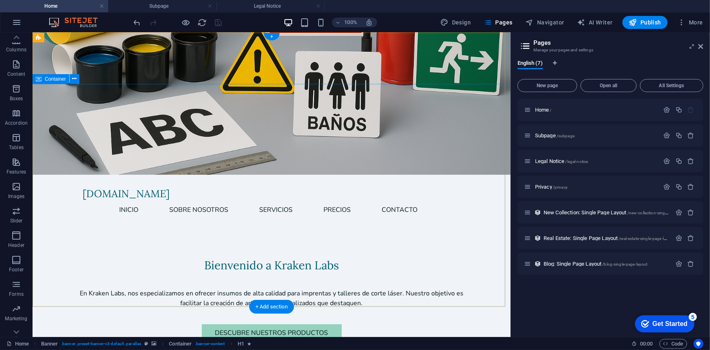
scroll to position [0, 0]
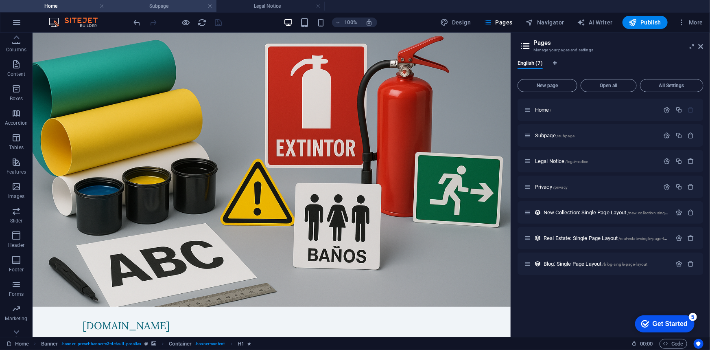
click at [132, 0] on li "Subpage" at bounding box center [162, 6] width 108 height 12
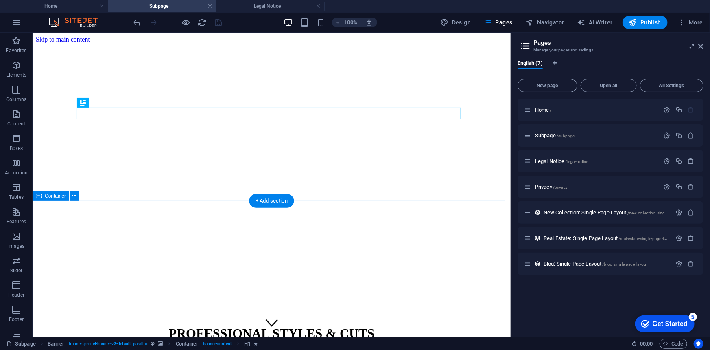
scroll to position [31, 0]
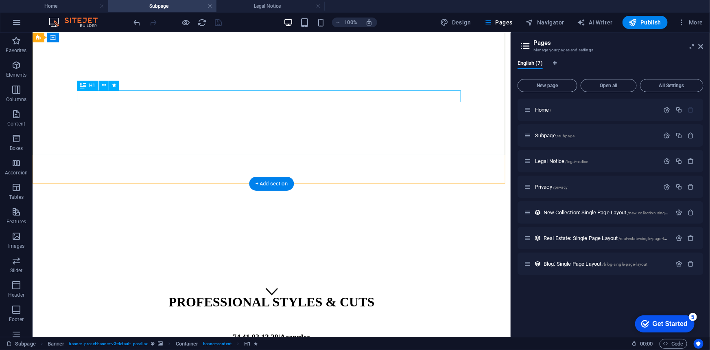
drag, startPoint x: 333, startPoint y: 145, endPoint x: 330, endPoint y: 149, distance: 4.6
click at [330, 285] on div "PROFESSIONAL STYLES & CUTS 74 41 83 12 28 | Acapulco" at bounding box center [271, 316] width 472 height 63
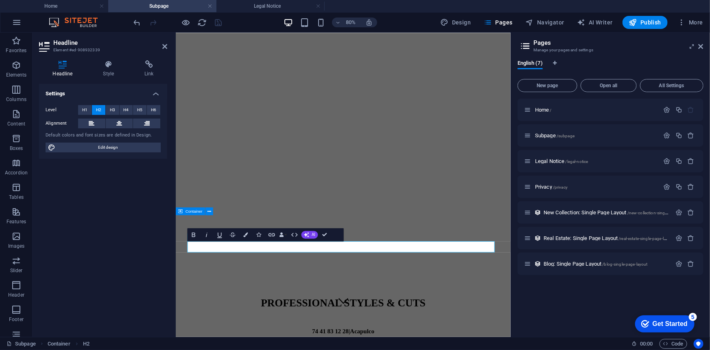
scroll to position [0, 0]
